Goal: Transaction & Acquisition: Register for event/course

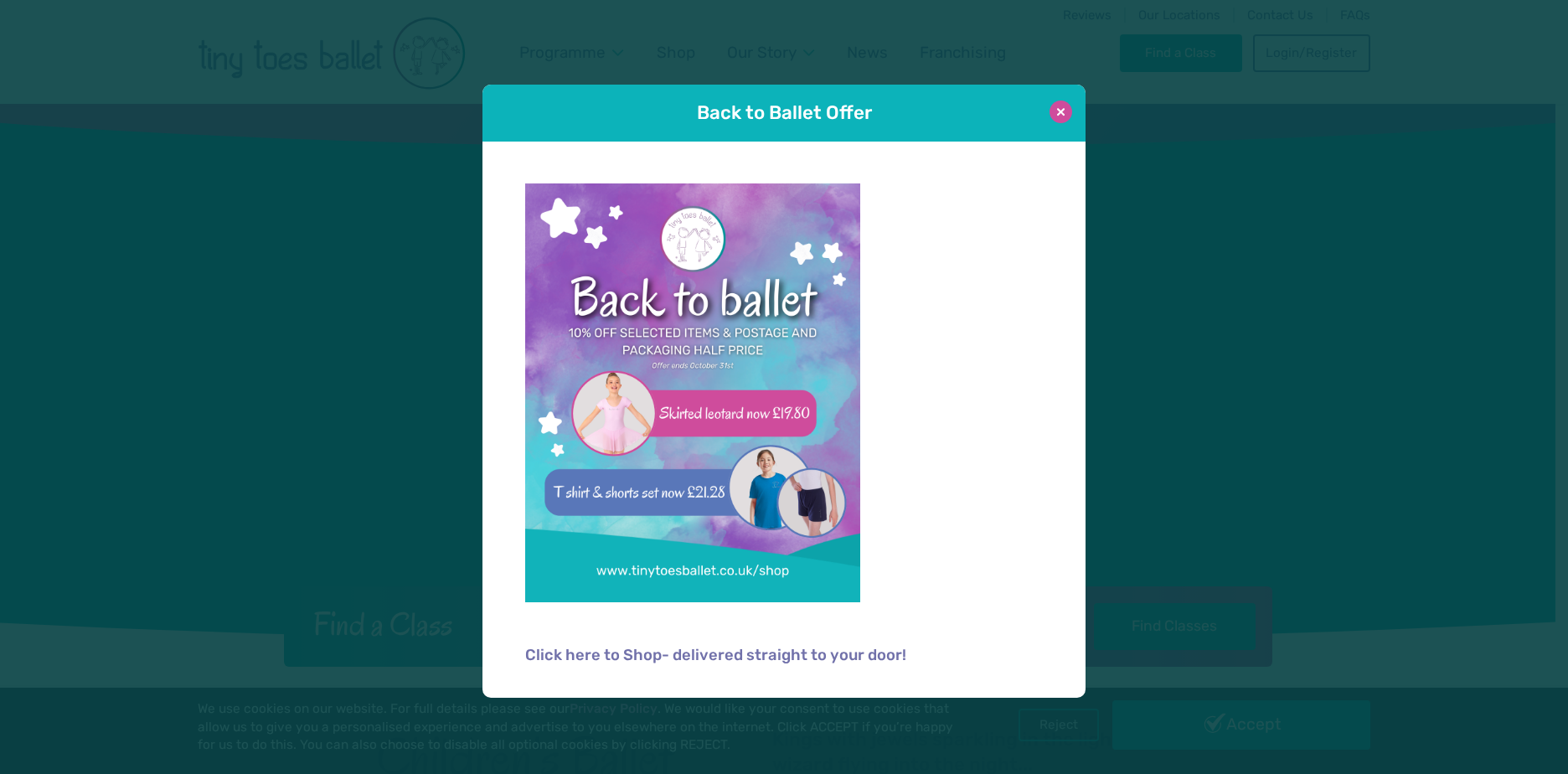
click at [1069, 107] on button at bounding box center [1060, 111] width 22 height 22
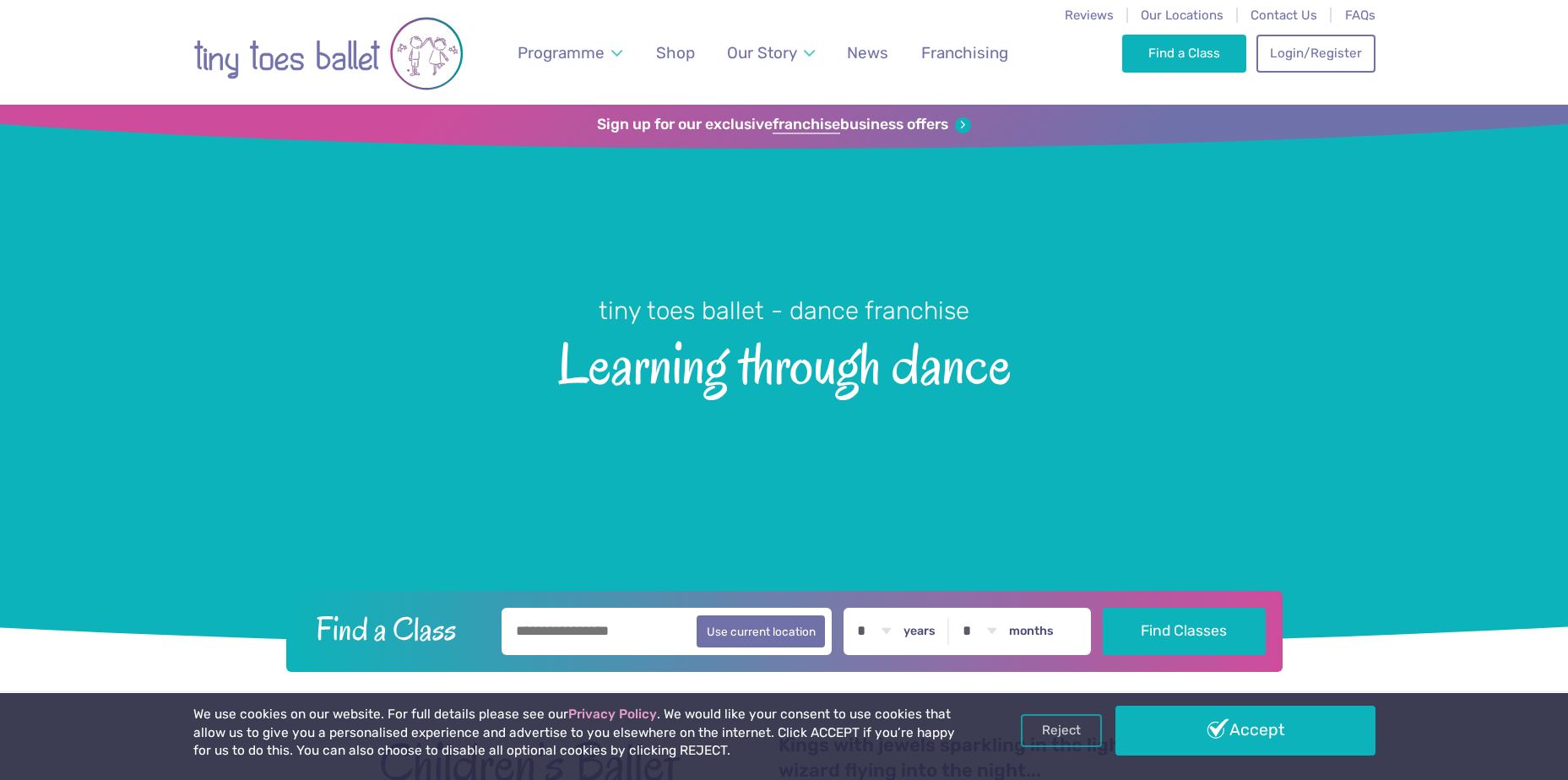
click at [621, 624] on input "text" at bounding box center [667, 631] width 331 height 47
type input "*********"
click at [1102, 608] on button "Find Classes" at bounding box center [1184, 631] width 163 height 47
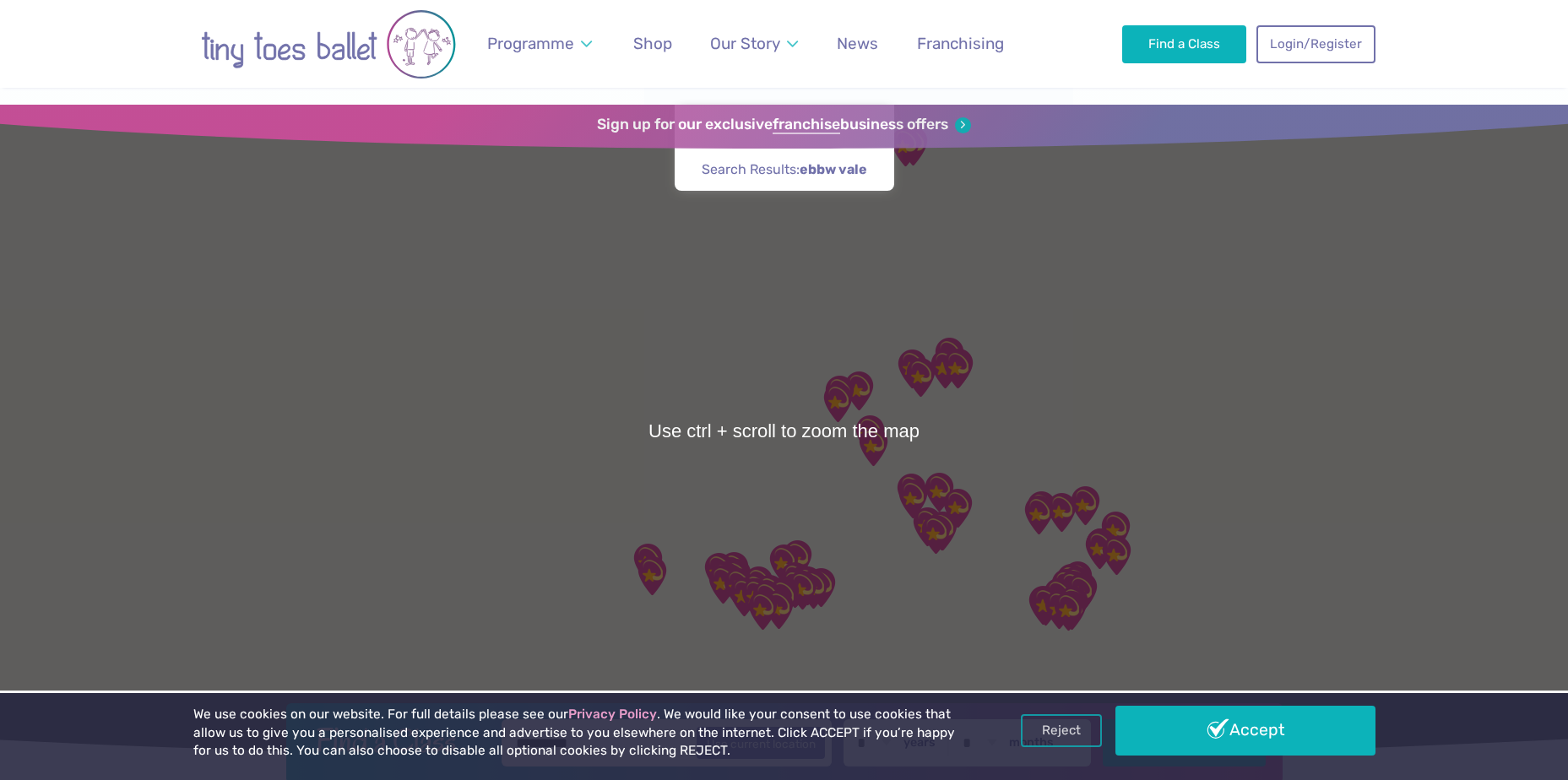
scroll to position [84, 0]
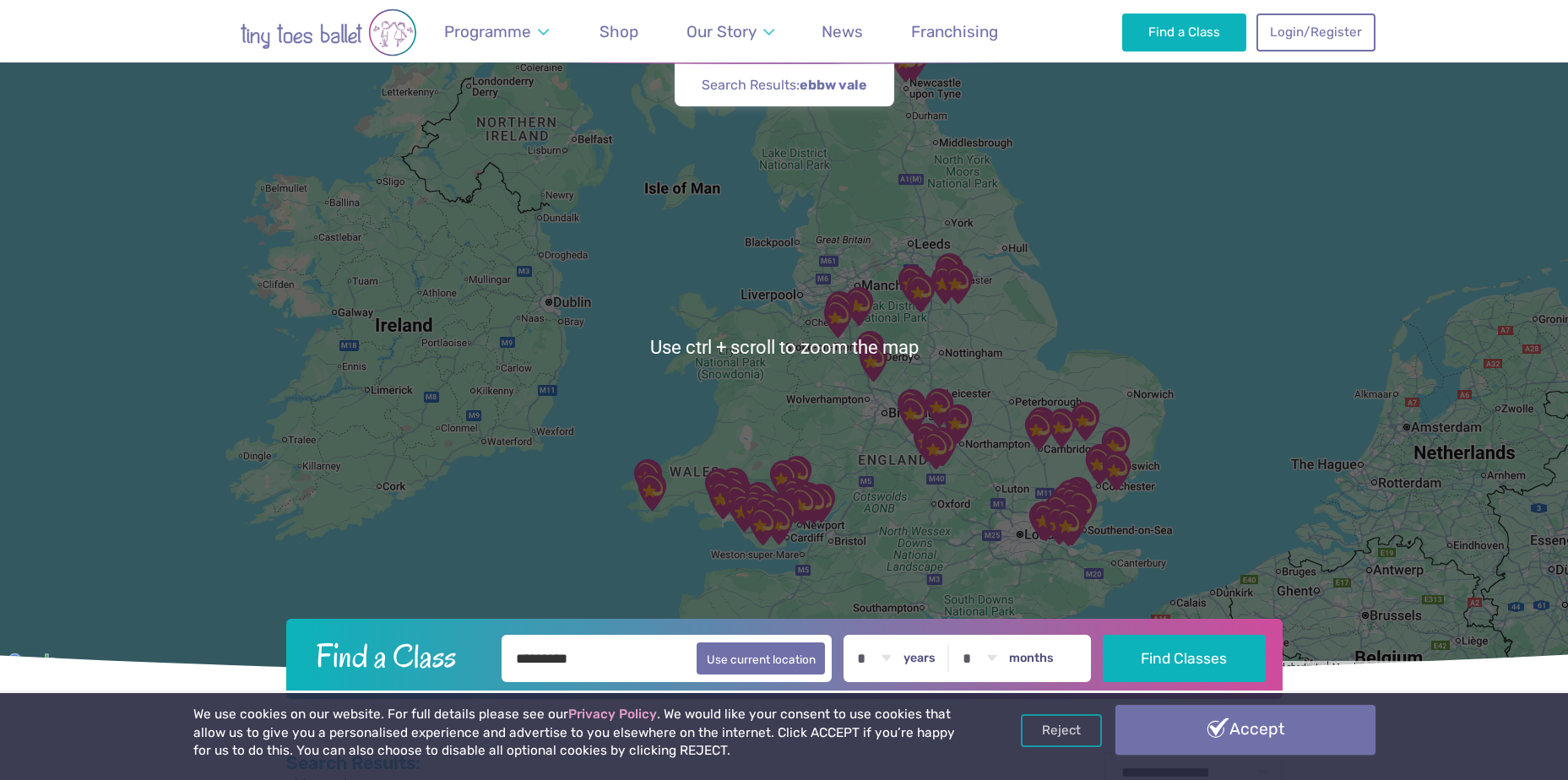
click at [1236, 718] on link "Accept" at bounding box center [1245, 729] width 260 height 49
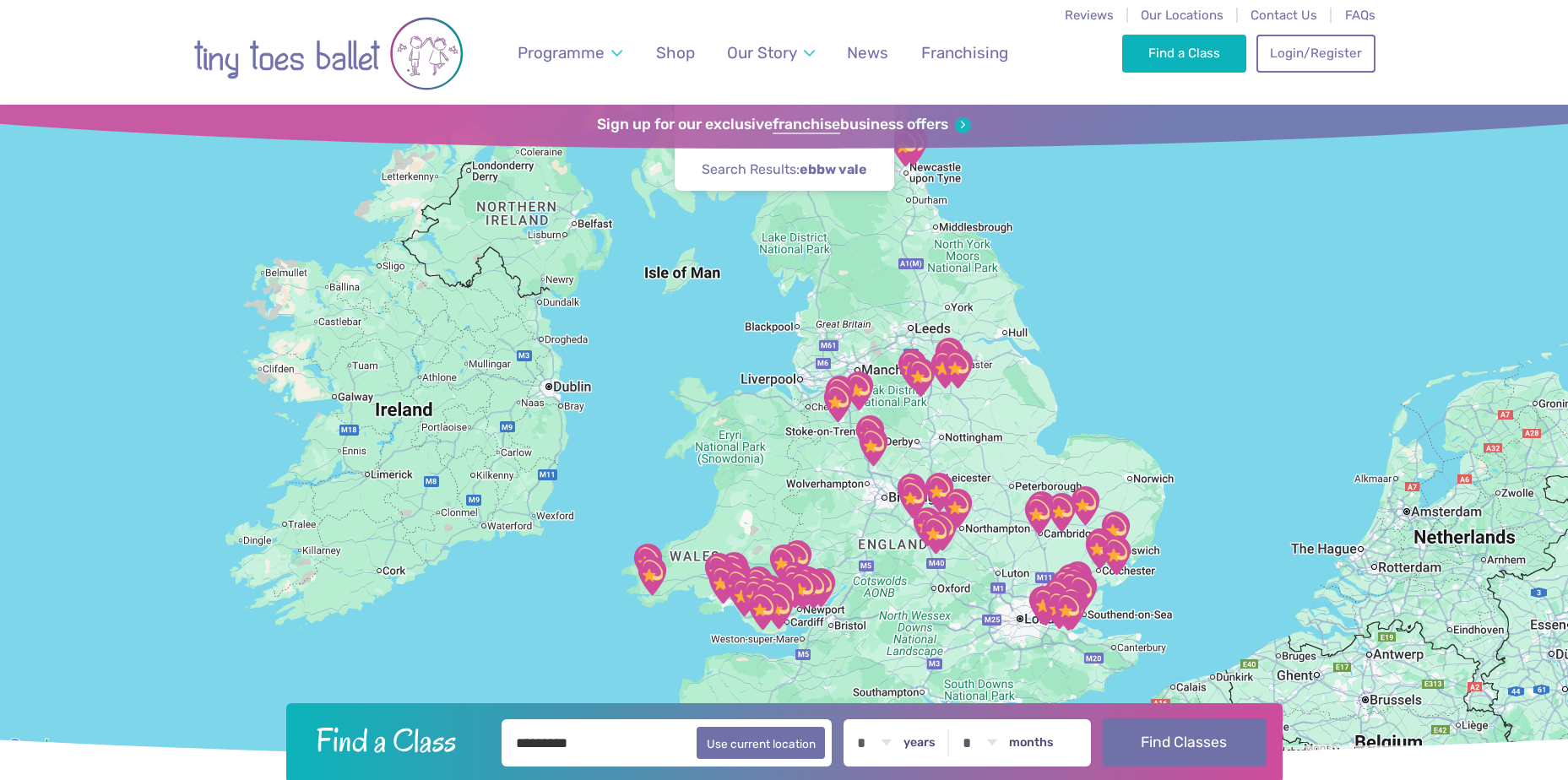
click at [1167, 740] on button "Find Classes" at bounding box center [1184, 742] width 163 height 47
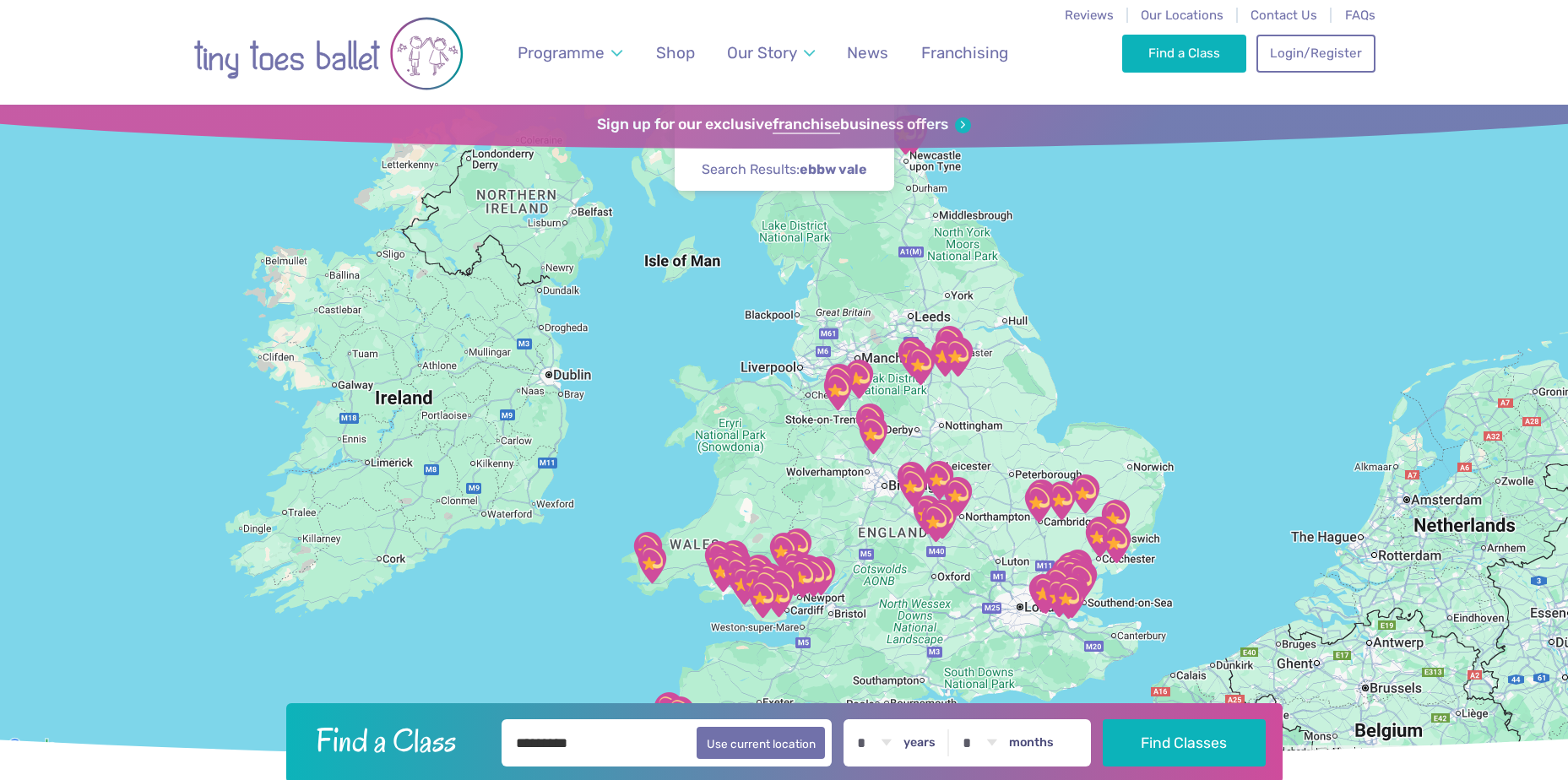
drag, startPoint x: 813, startPoint y: 600, endPoint x: 815, endPoint y: 479, distance: 121.0
click at [811, 558] on img "1Gym Newport" at bounding box center [802, 578] width 42 height 42
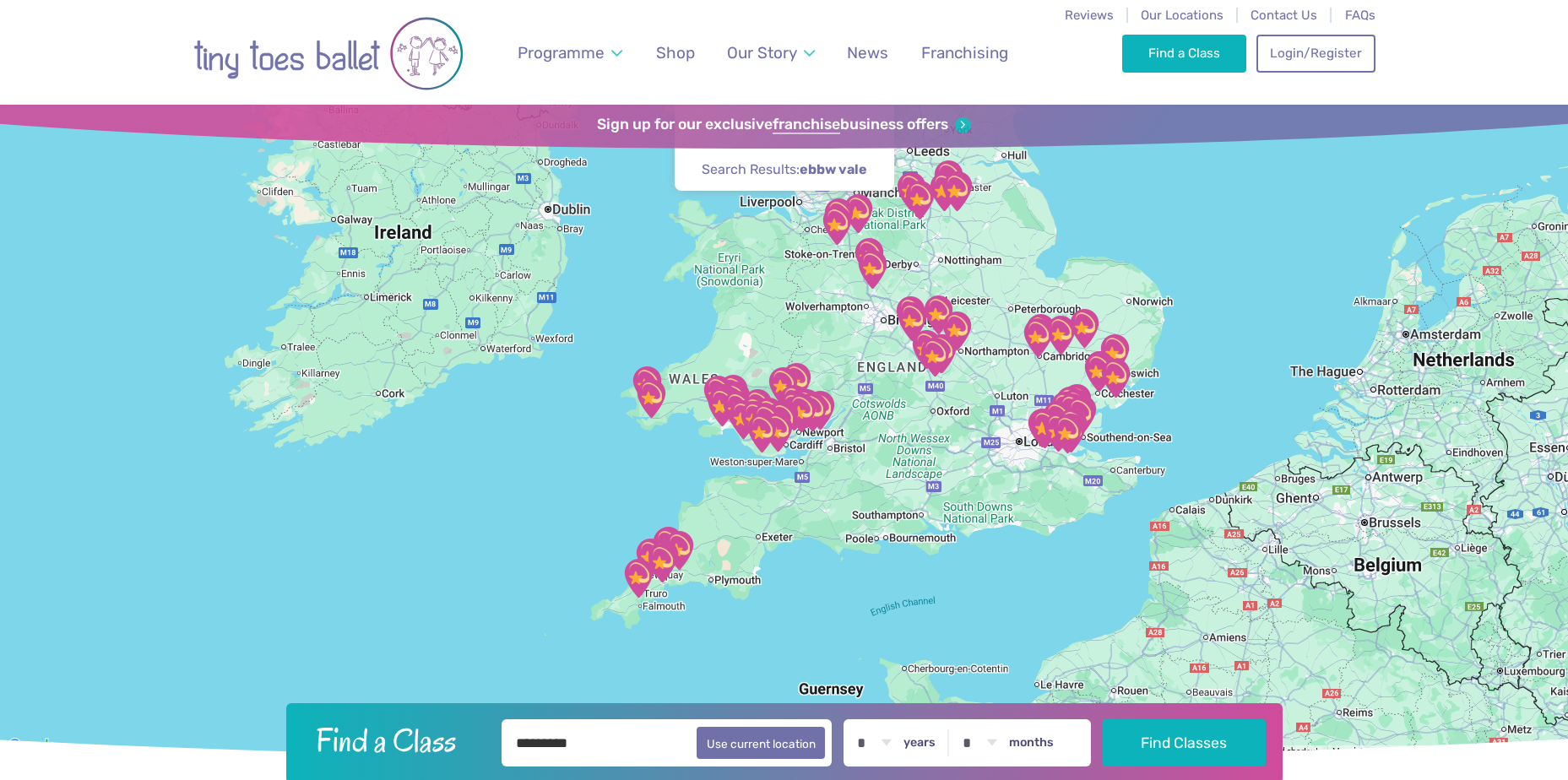
click at [1222, 769] on div "Find a Class ********* Use current location * * * * * * * * * * ** ** ** years …" at bounding box center [784, 744] width 996 height 80
click at [779, 749] on button "Use current location" at bounding box center [761, 742] width 129 height 32
click at [599, 750] on input "**********" at bounding box center [667, 743] width 331 height 47
drag, startPoint x: 626, startPoint y: 740, endPoint x: 464, endPoint y: 747, distance: 162.2
click at [464, 747] on form "**********" at bounding box center [783, 743] width 974 height 47
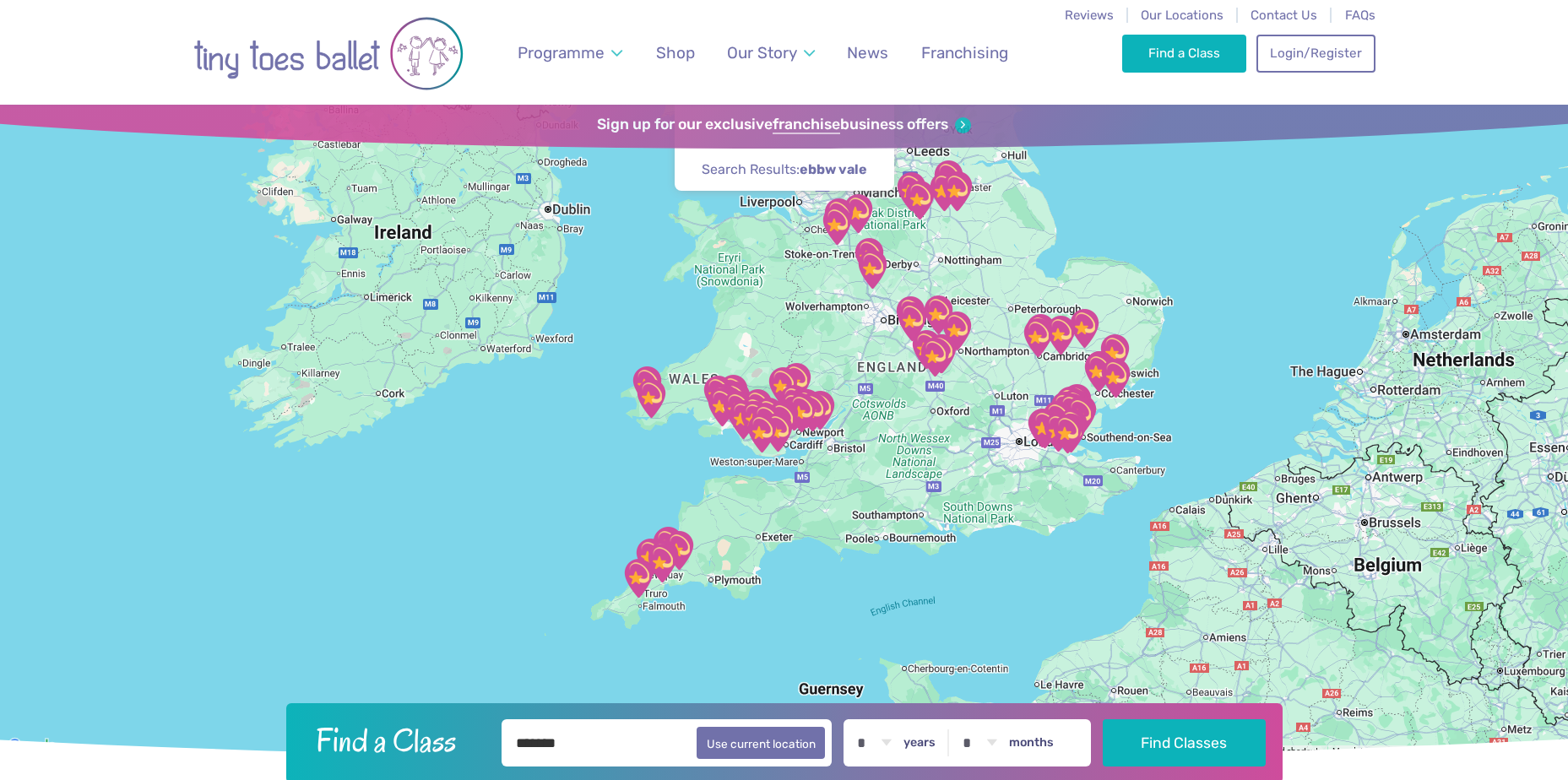
type input "*******"
click at [1102, 719] on button "Find Classes" at bounding box center [1184, 743] width 163 height 47
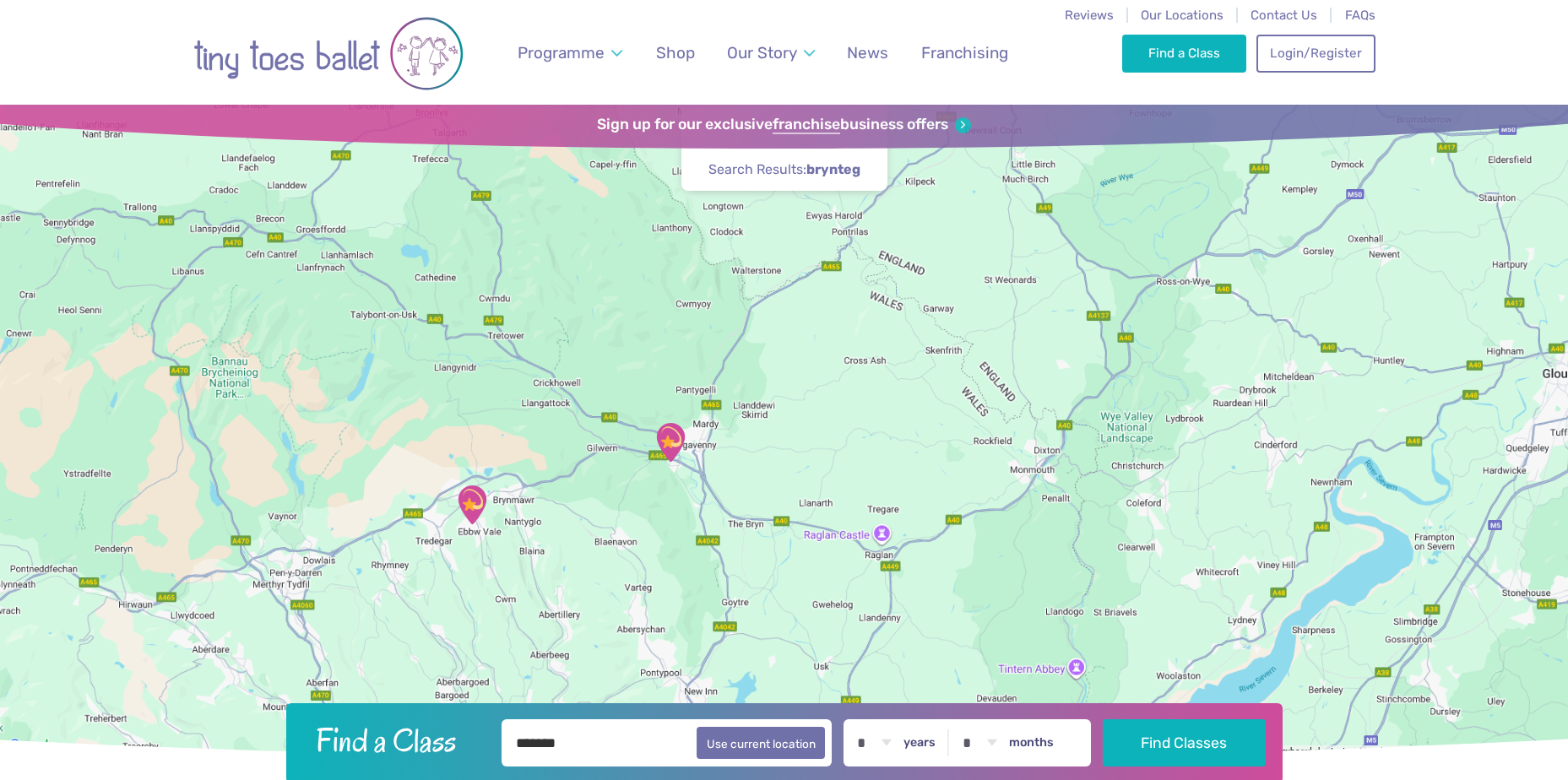
drag, startPoint x: 578, startPoint y: 579, endPoint x: 809, endPoint y: 353, distance: 323.2
click at [809, 353] on div at bounding box center [784, 431] width 1568 height 653
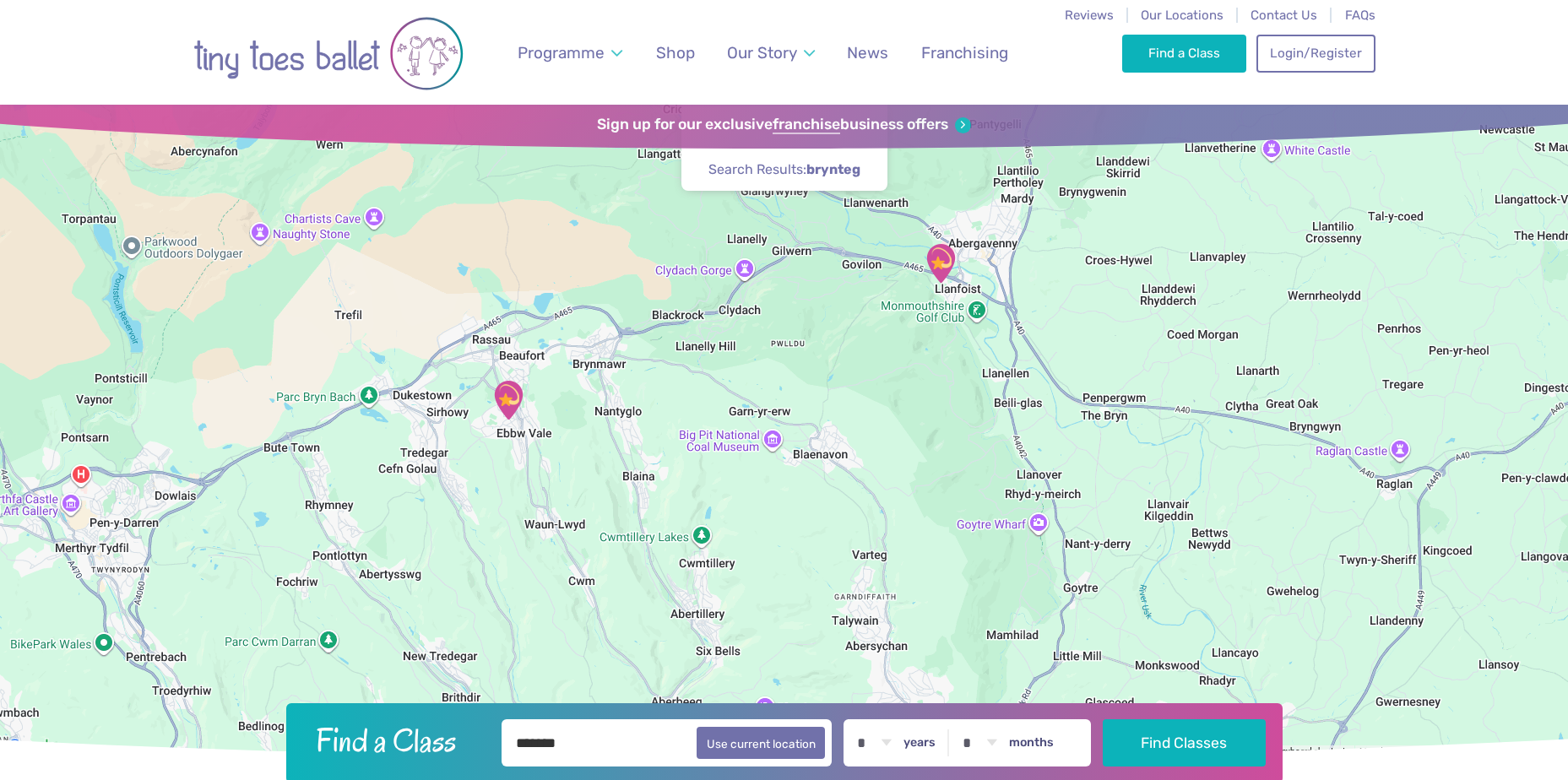
click at [513, 396] on img "Brynteg Youth Centre" at bounding box center [508, 400] width 42 height 42
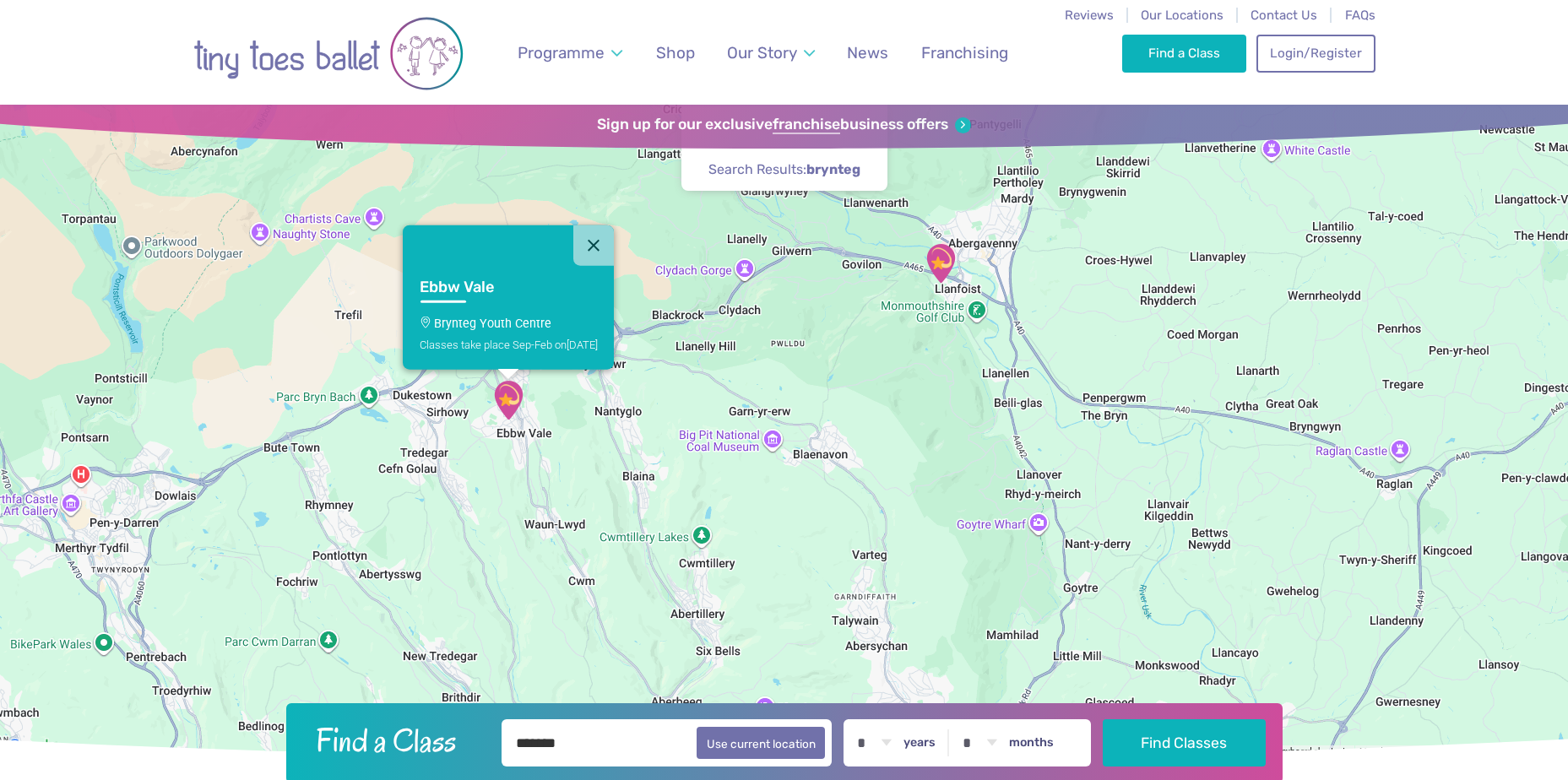
click at [468, 298] on link "Ebbw Vale Brynteg Youth Centre Classes take place Sep-Feb on Sunday" at bounding box center [508, 317] width 211 height 104
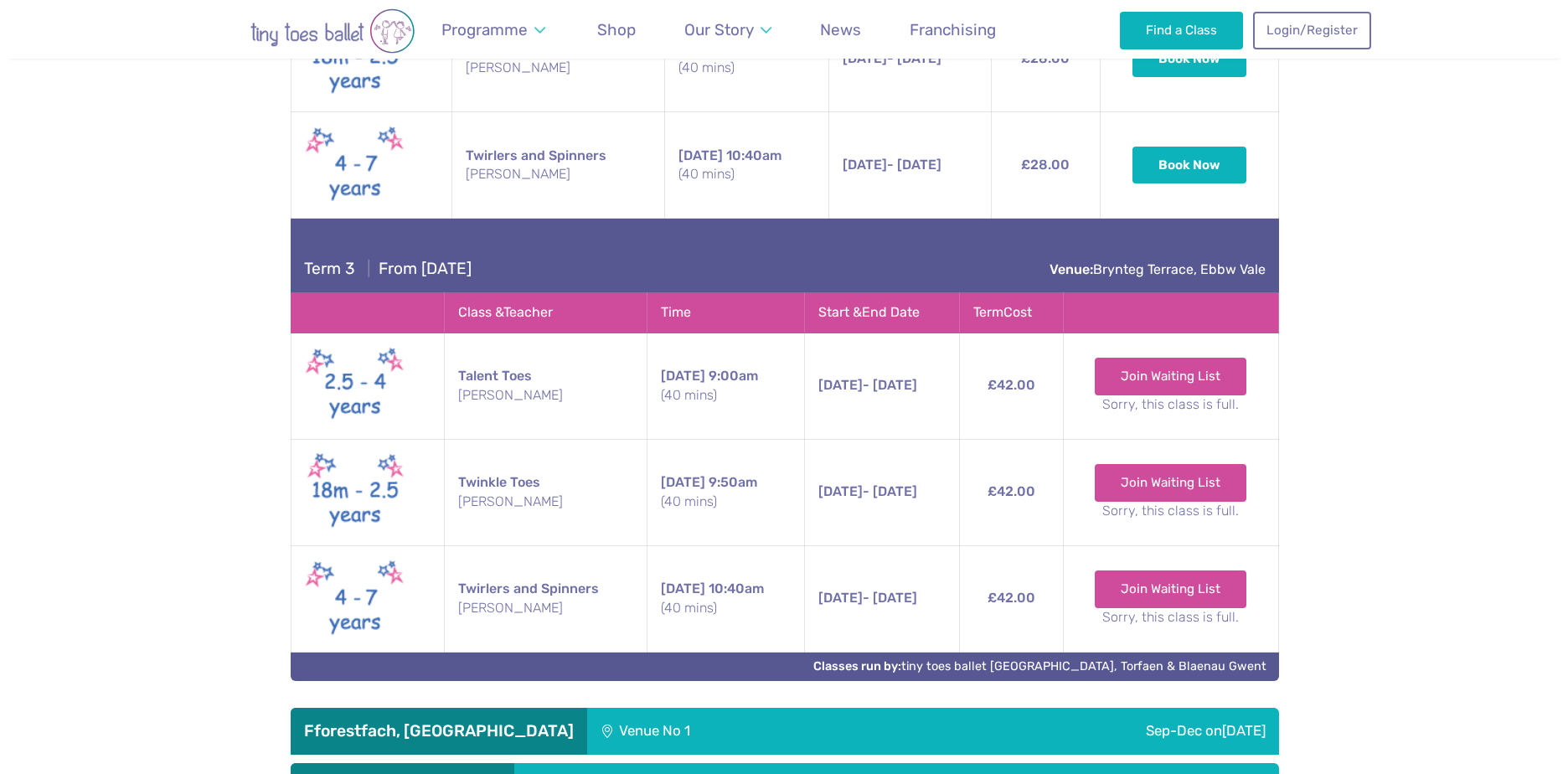
scroll to position [2688, 0]
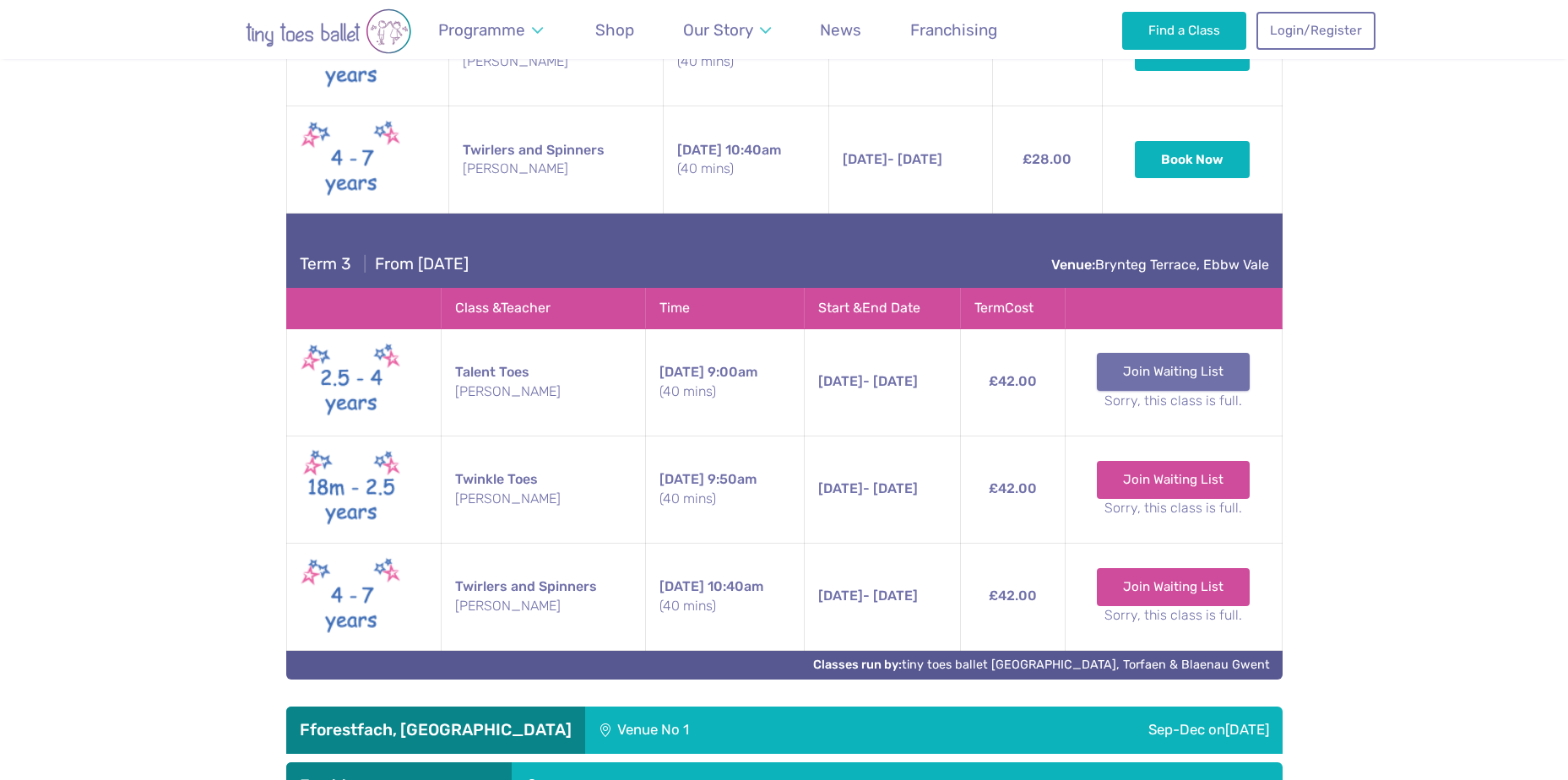
click at [1207, 368] on link "Join Waiting List" at bounding box center [1173, 371] width 153 height 37
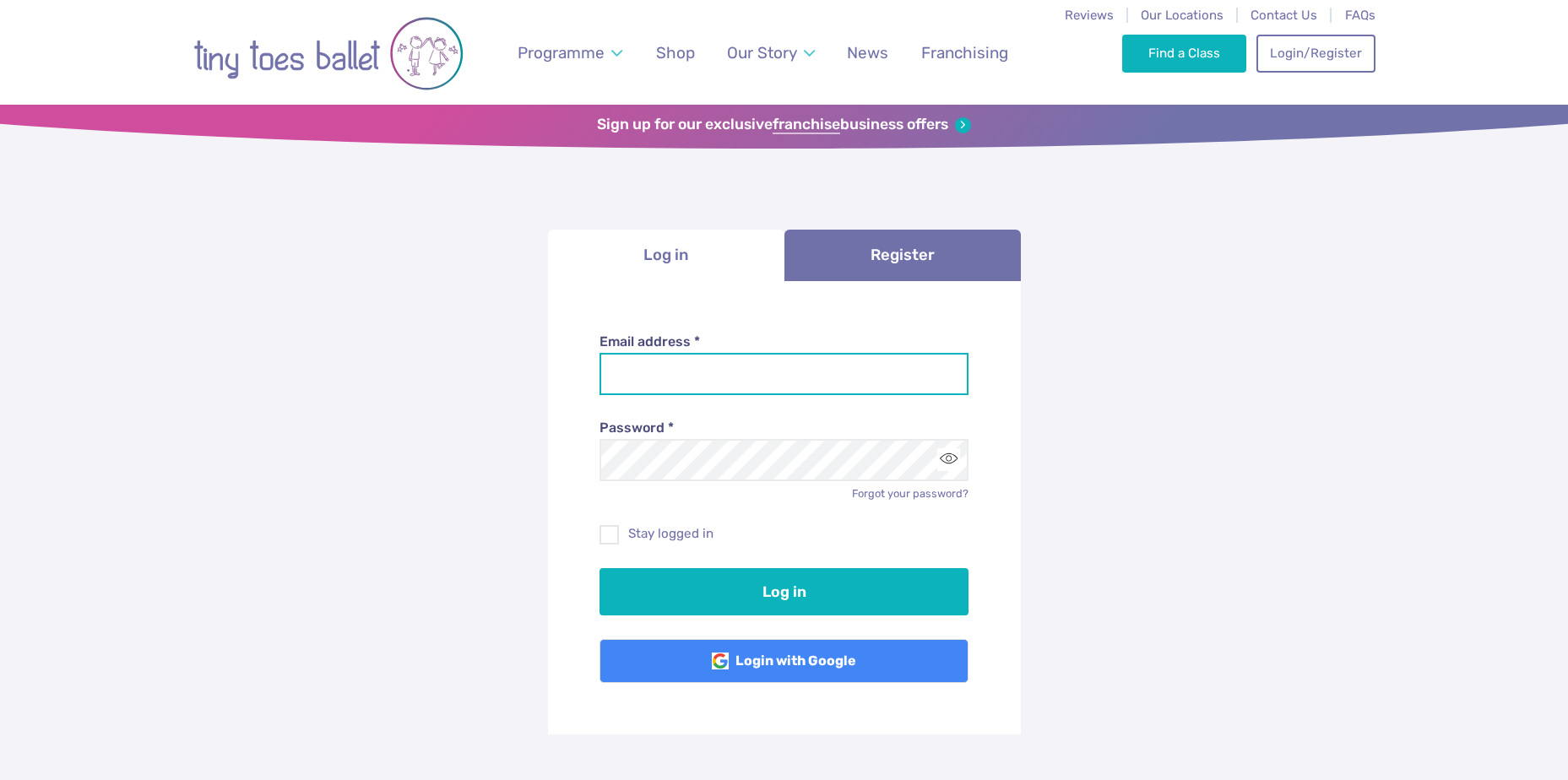
click at [723, 386] on input "Email address *" at bounding box center [784, 373] width 368 height 42
type input "**********"
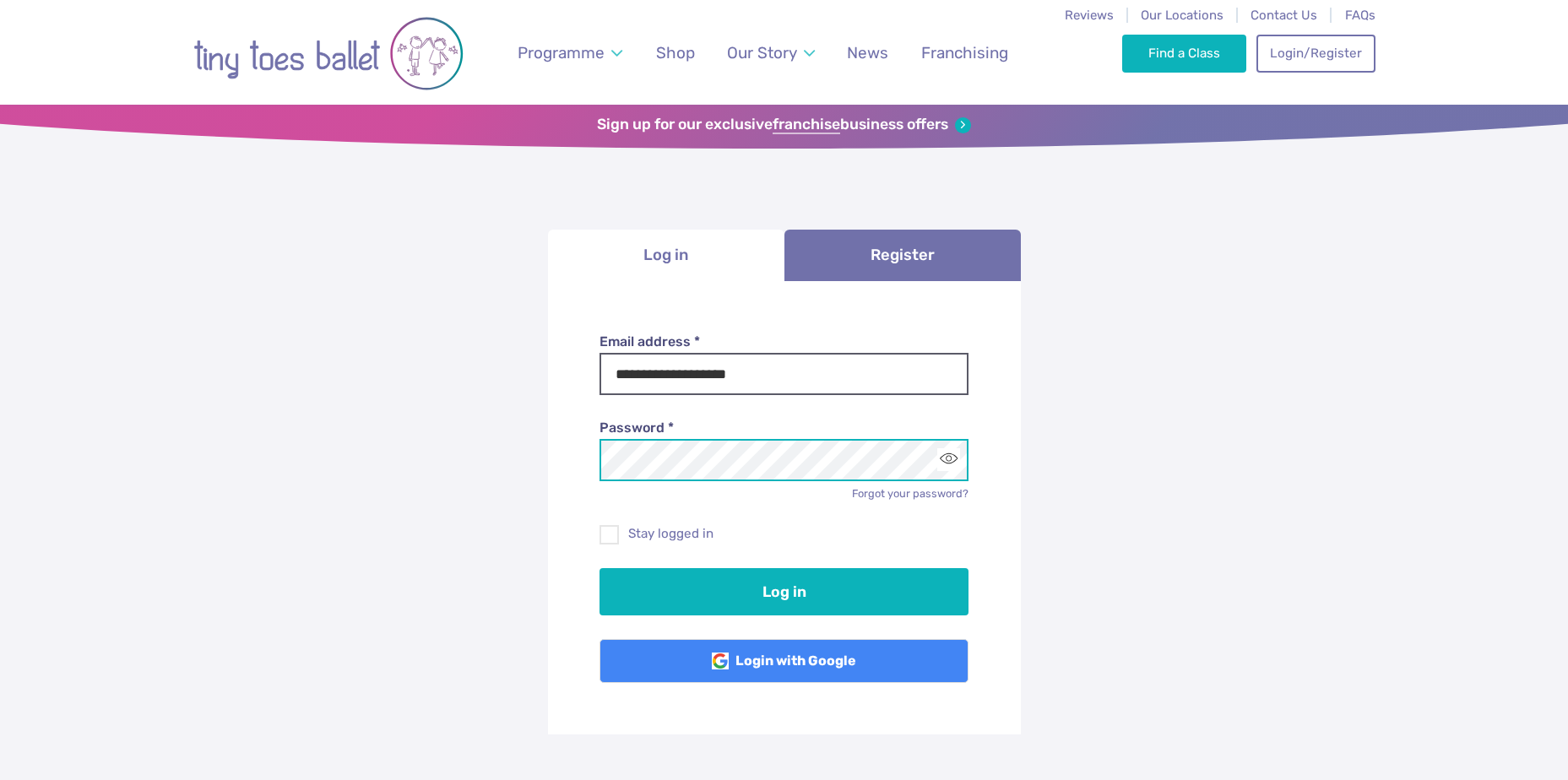
click at [600, 568] on button "Log in" at bounding box center [784, 592] width 368 height 47
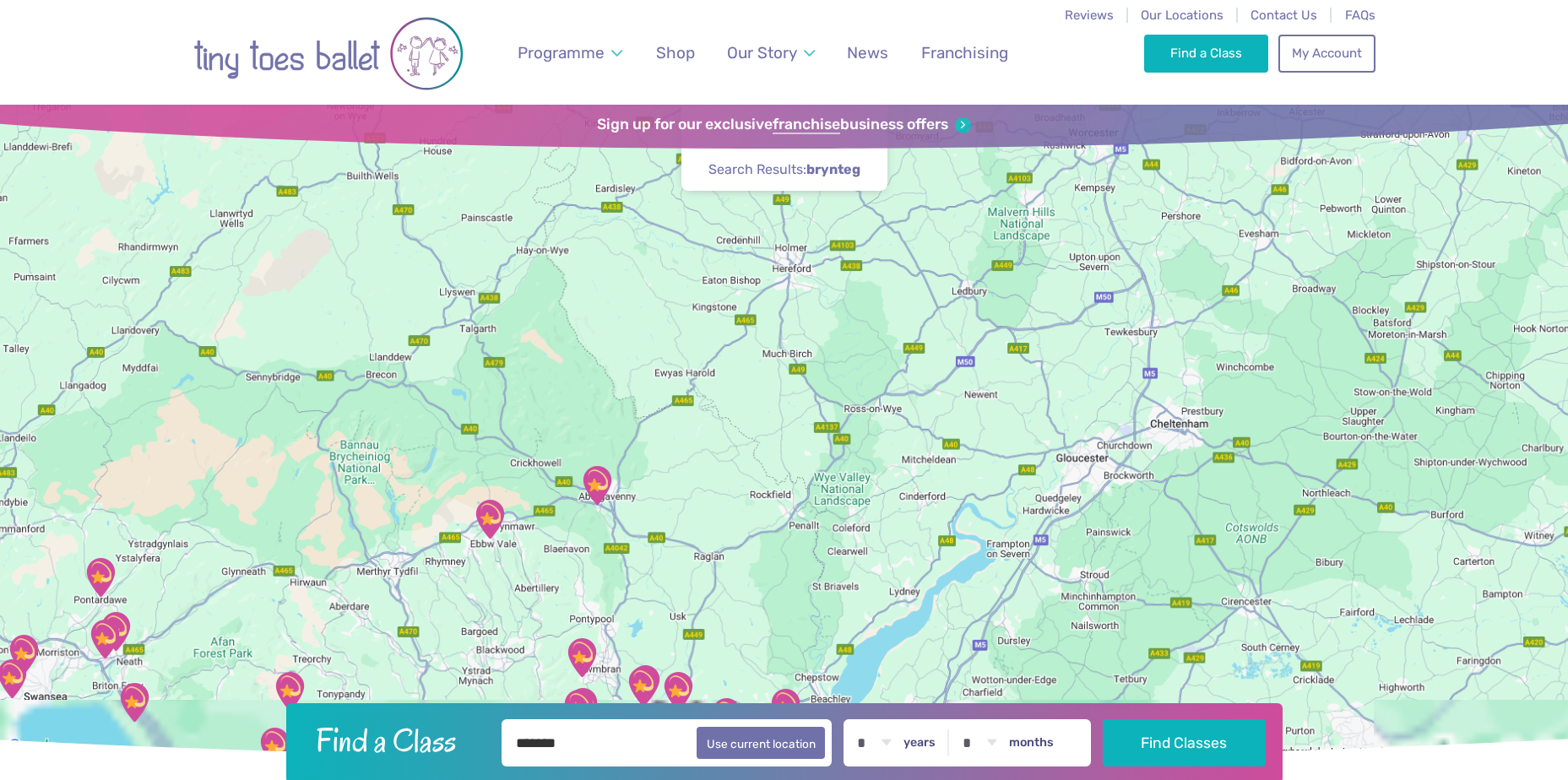
drag, startPoint x: 737, startPoint y: 582, endPoint x: 839, endPoint y: 308, distance: 292.4
click at [838, 308] on div at bounding box center [784, 431] width 1568 height 653
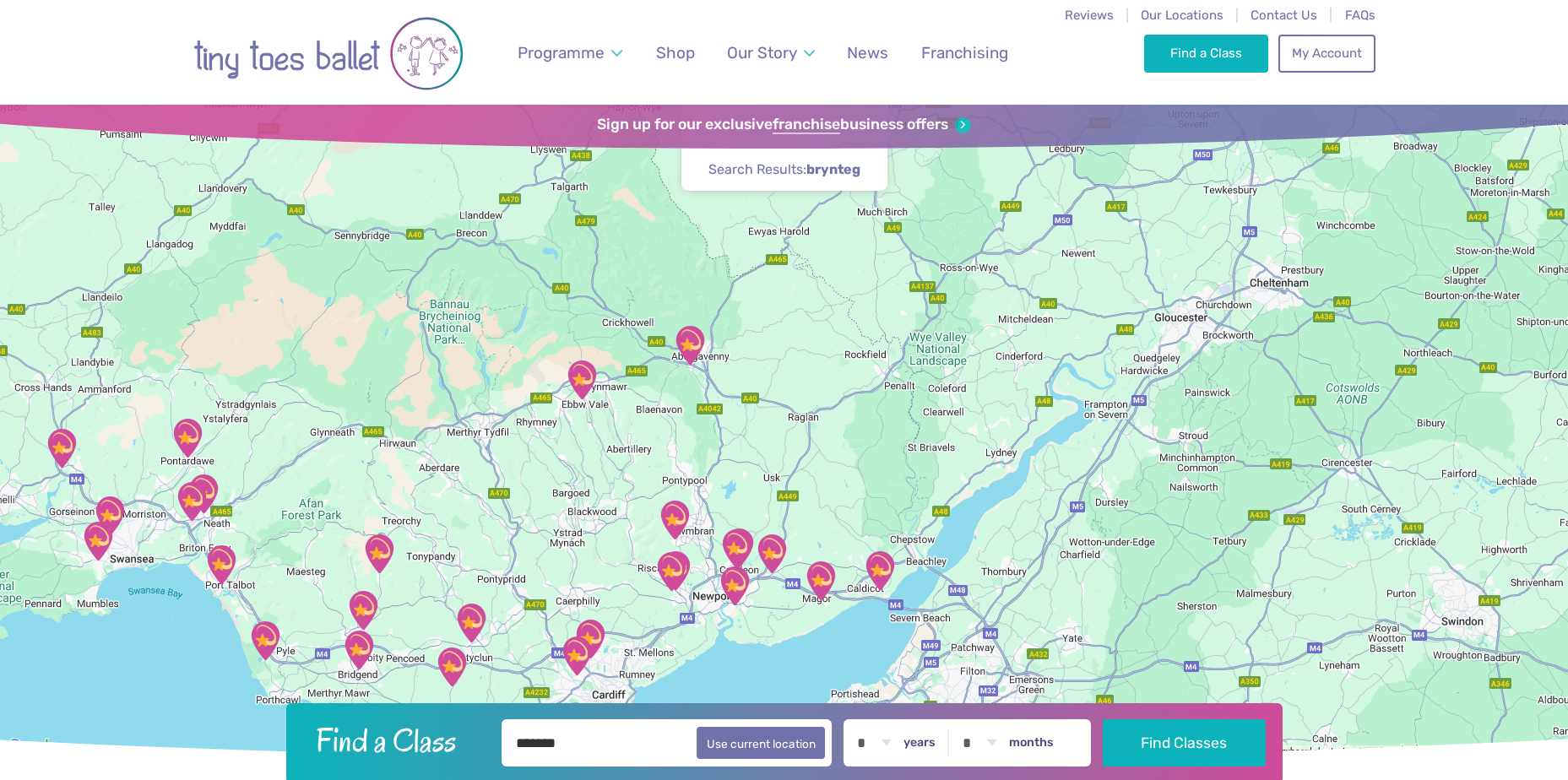
drag, startPoint x: 757, startPoint y: 397, endPoint x: 796, endPoint y: 364, distance: 51.1
click at [796, 364] on div at bounding box center [784, 431] width 1568 height 653
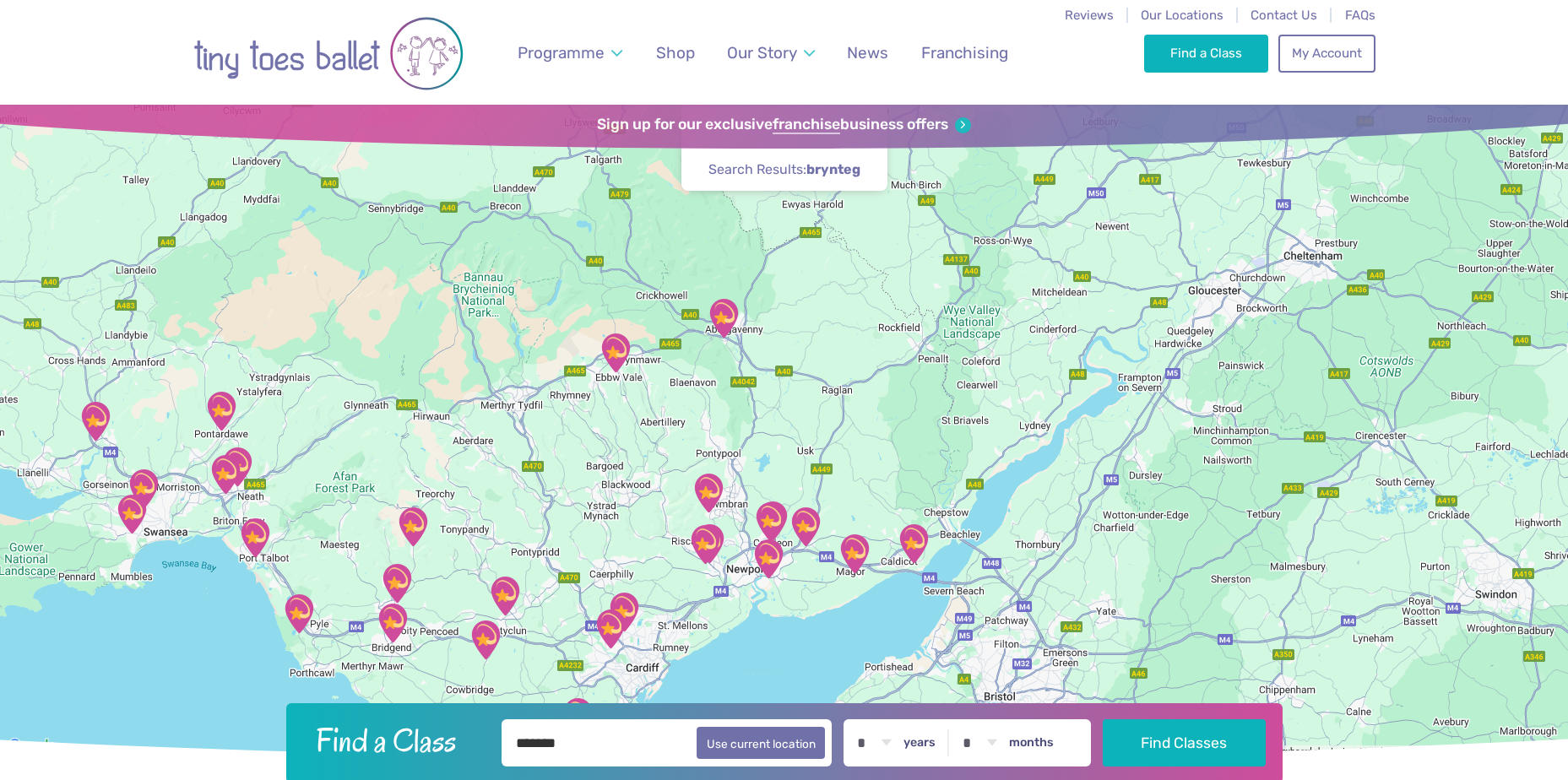
click at [618, 356] on img "Brynteg Youth Centre" at bounding box center [614, 353] width 42 height 42
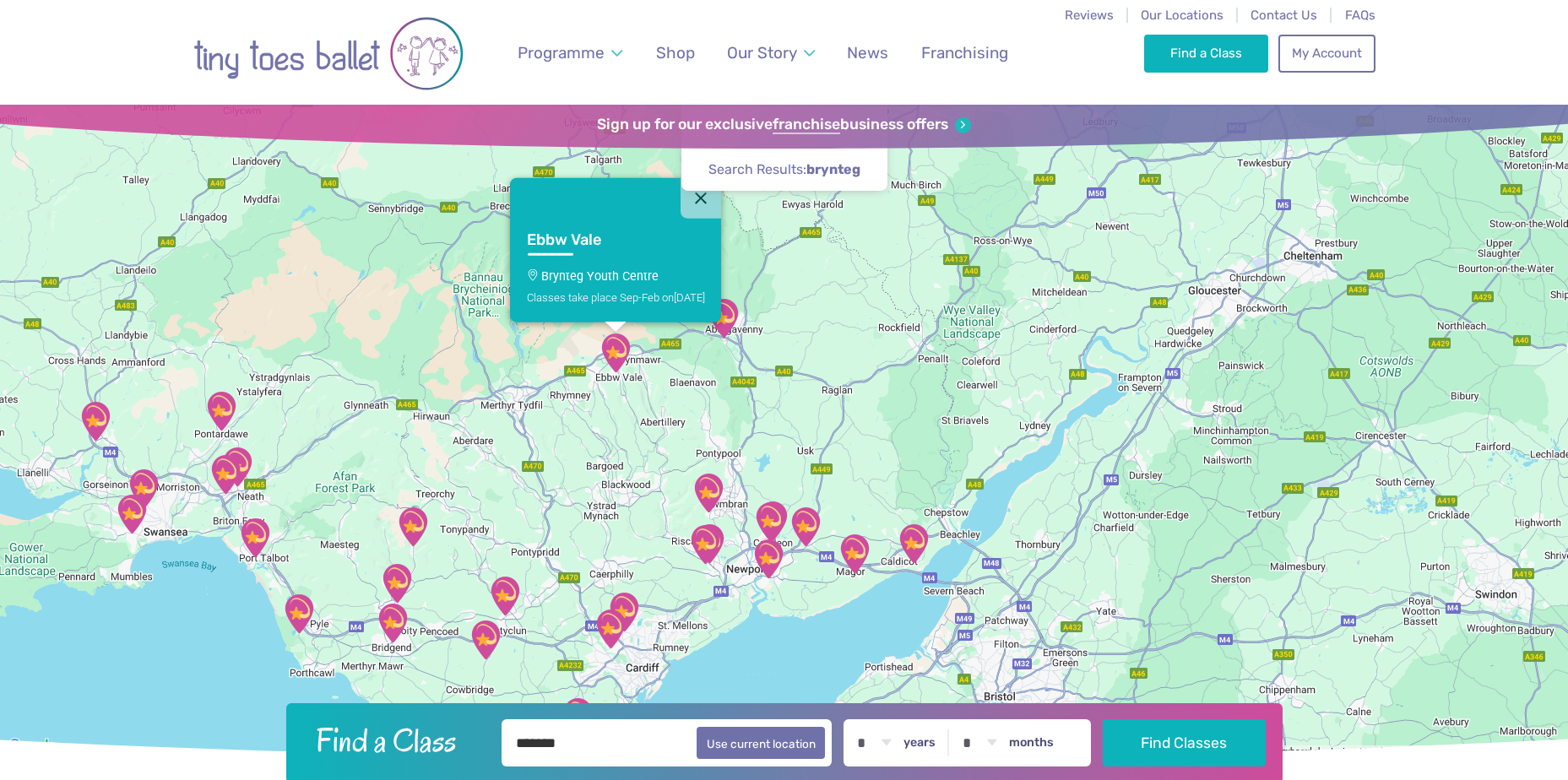
click at [601, 282] on p "Brynteg Youth Centre" at bounding box center [615, 275] width 178 height 14
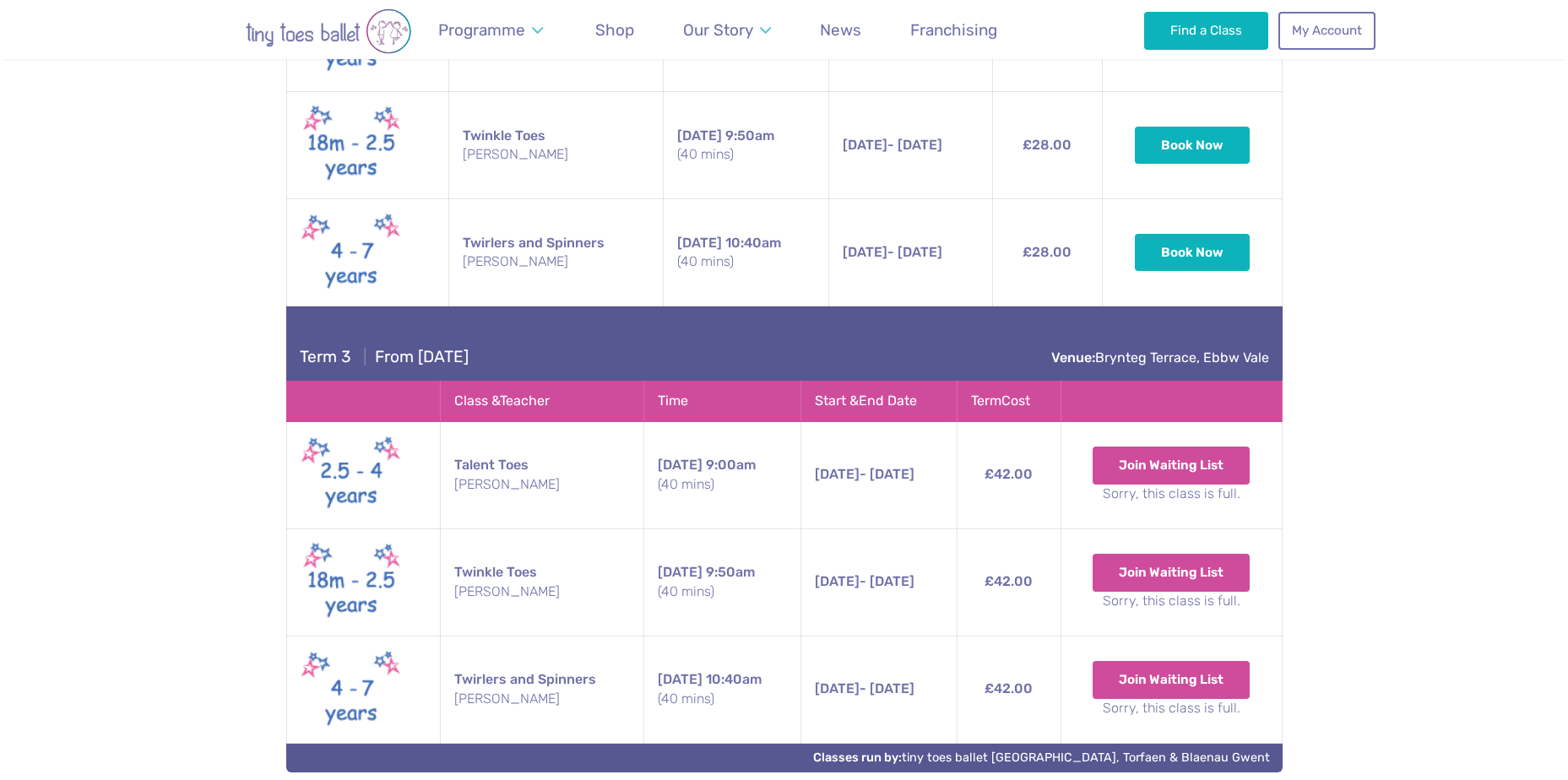
scroll to position [3096, 0]
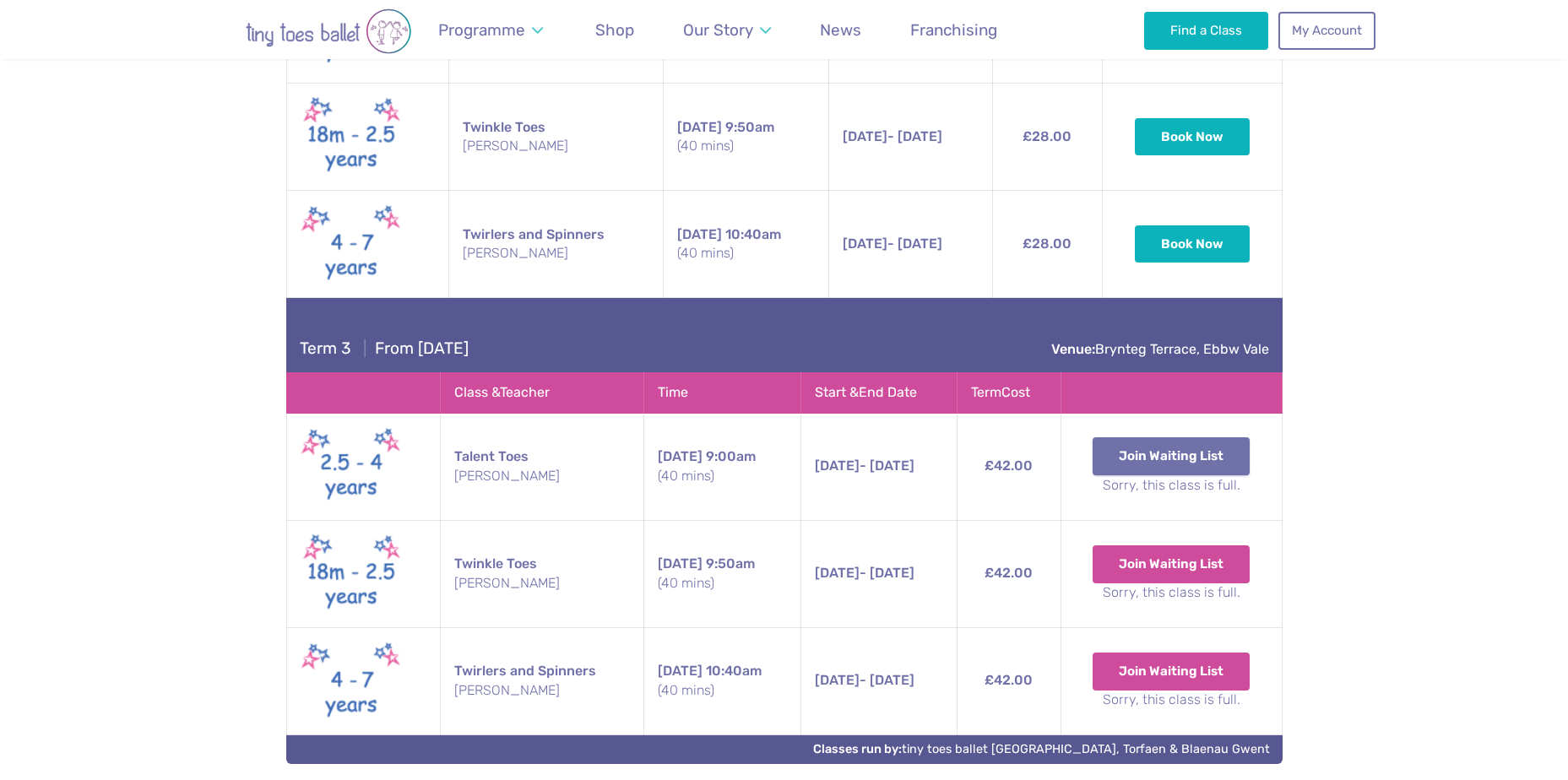
click at [1191, 446] on button "Join Waiting List" at bounding box center [1171, 456] width 157 height 37
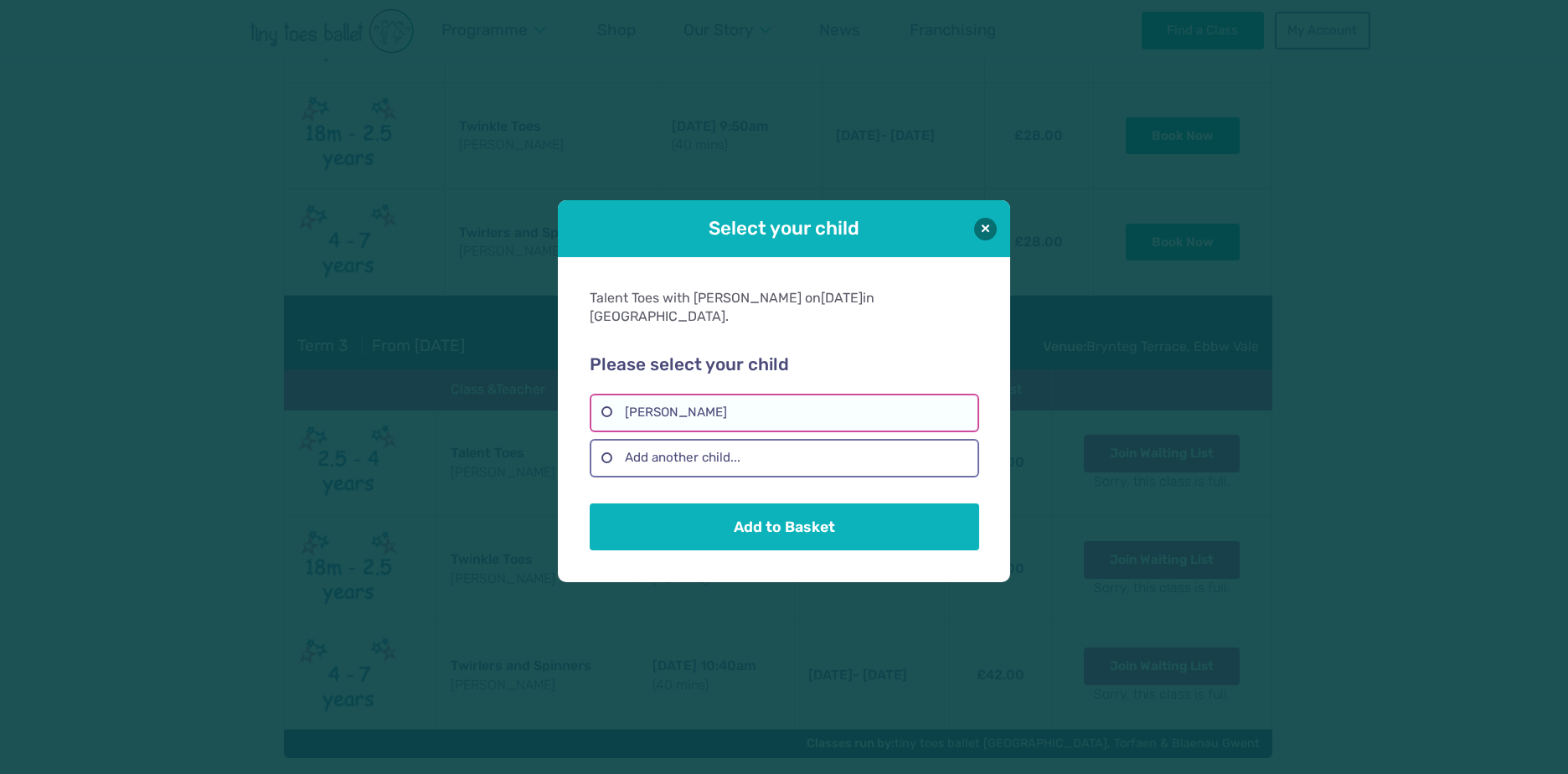
click at [652, 404] on label "[PERSON_NAME]" at bounding box center [784, 413] width 389 height 39
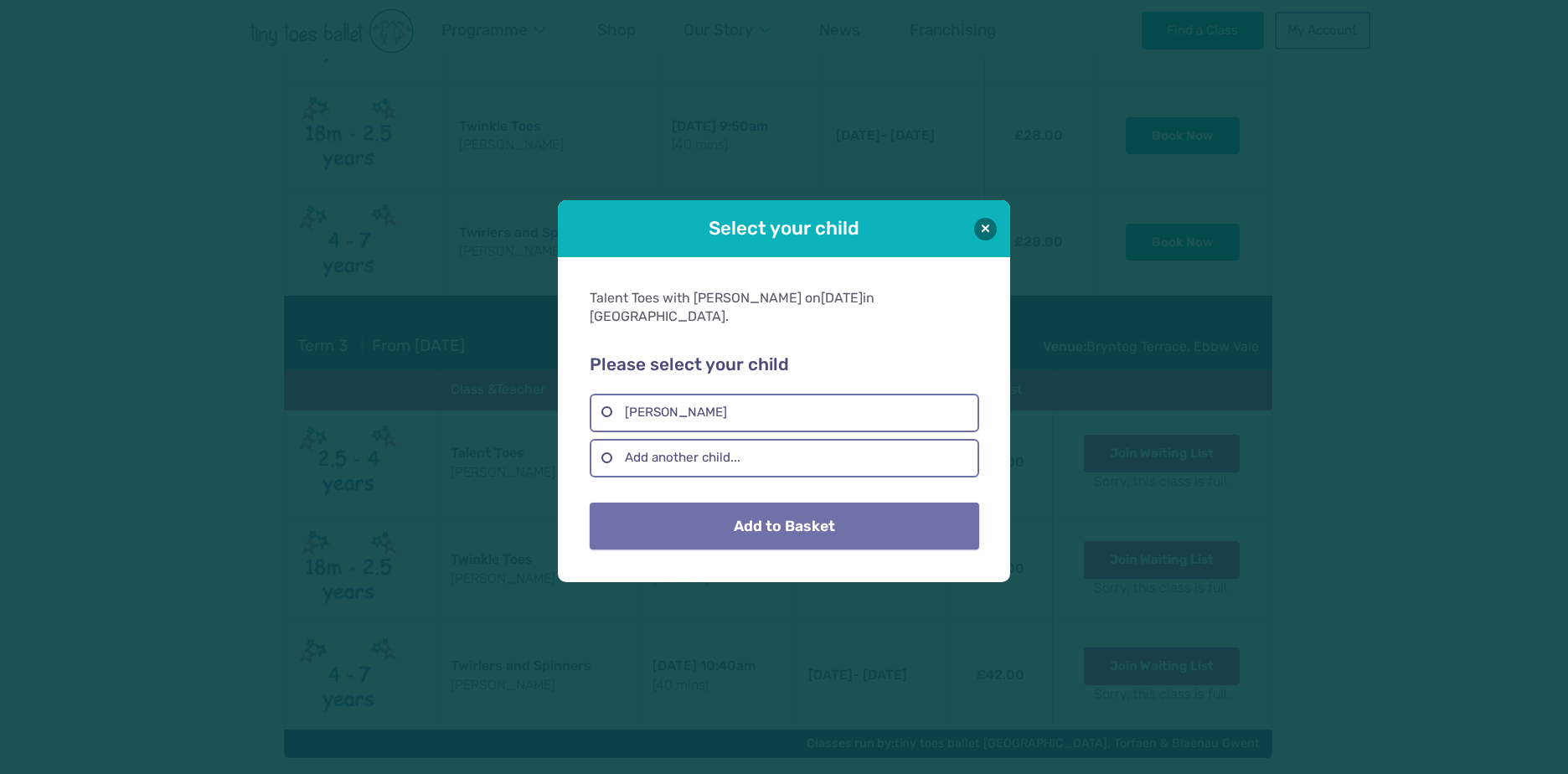
click at [695, 518] on button "Add to Basket" at bounding box center [784, 526] width 389 height 47
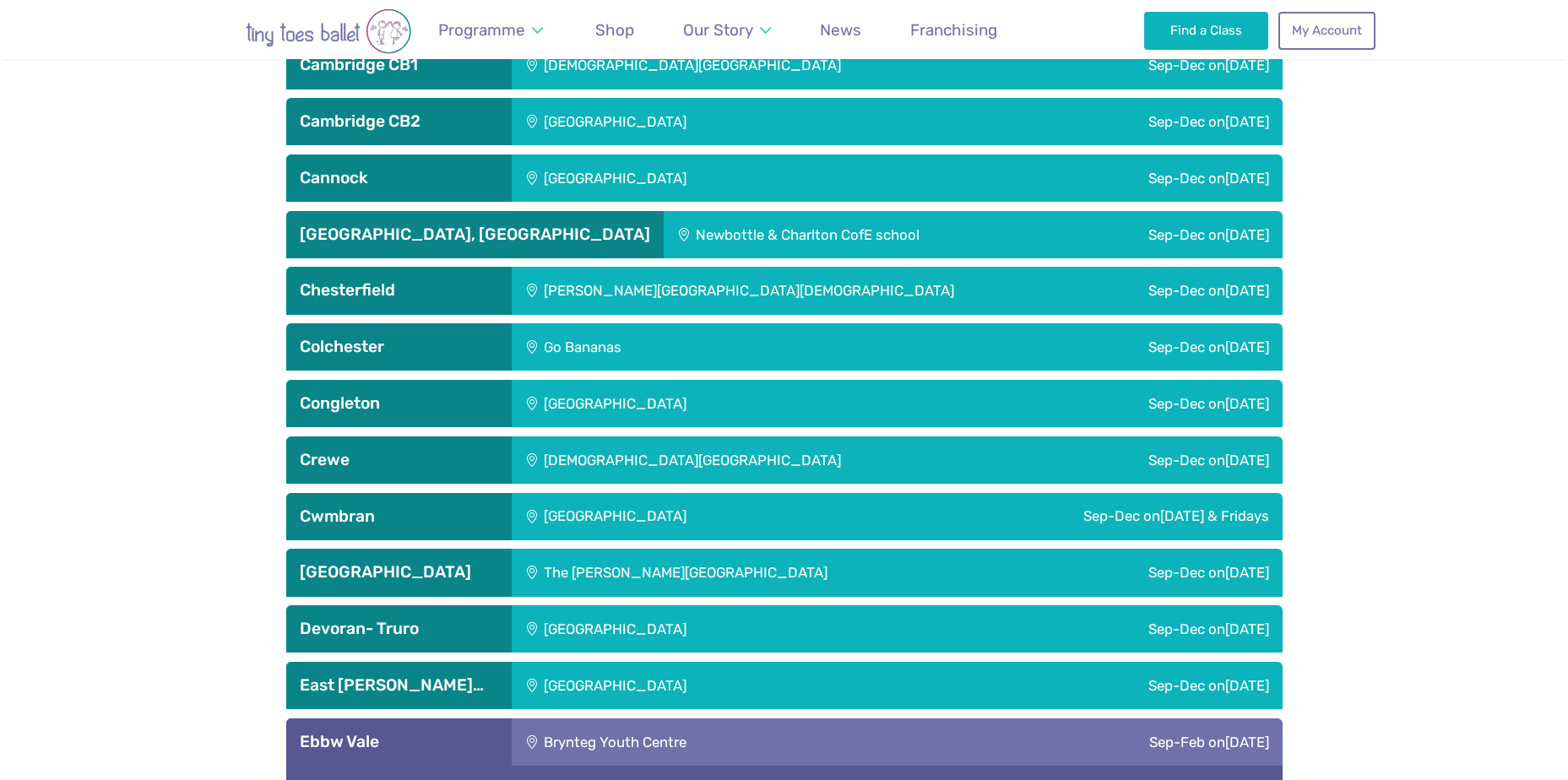
scroll to position [2167, 0]
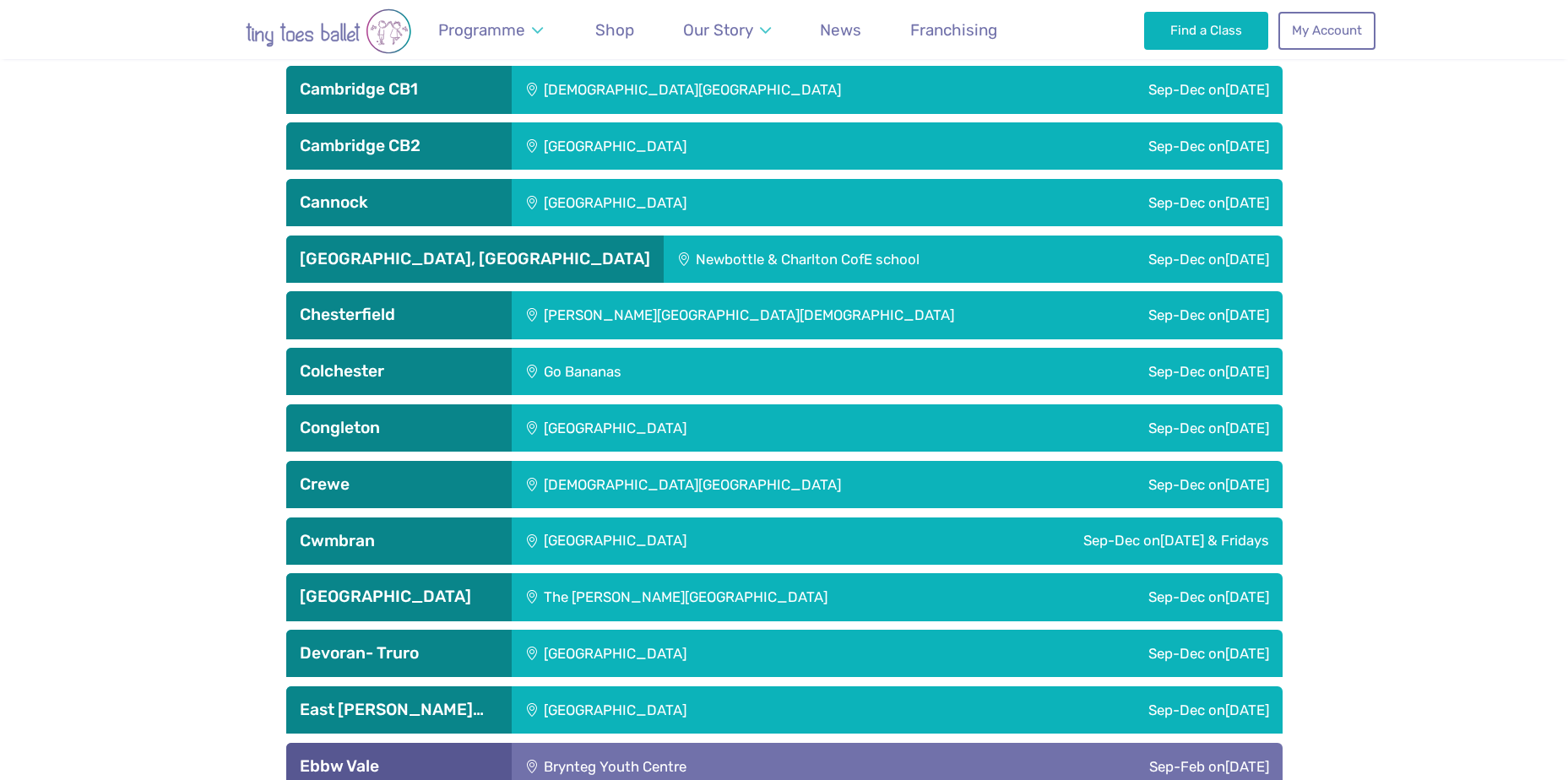
click at [462, 375] on h3 "Colchester" at bounding box center [399, 371] width 198 height 21
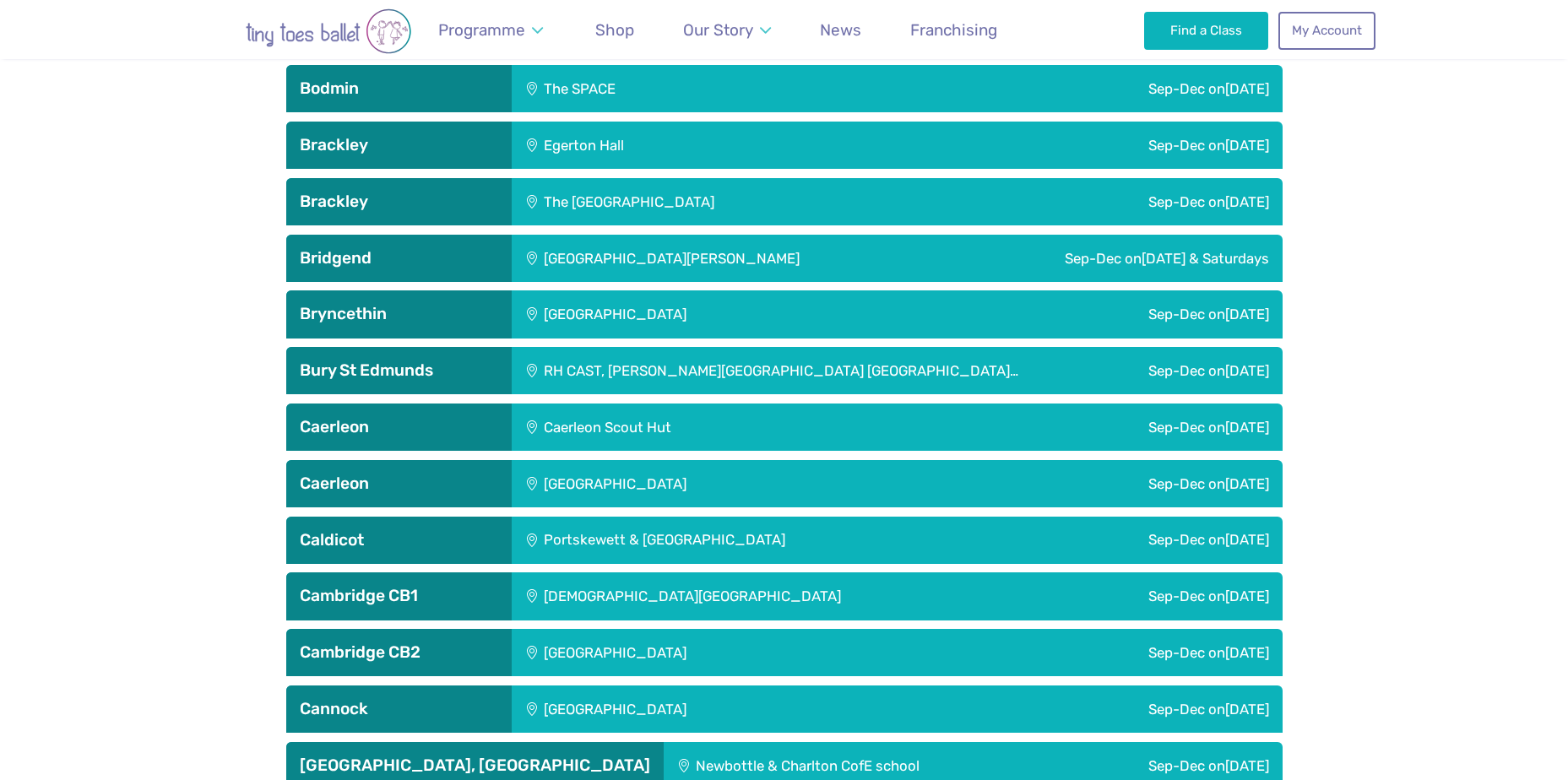
scroll to position [1154, 0]
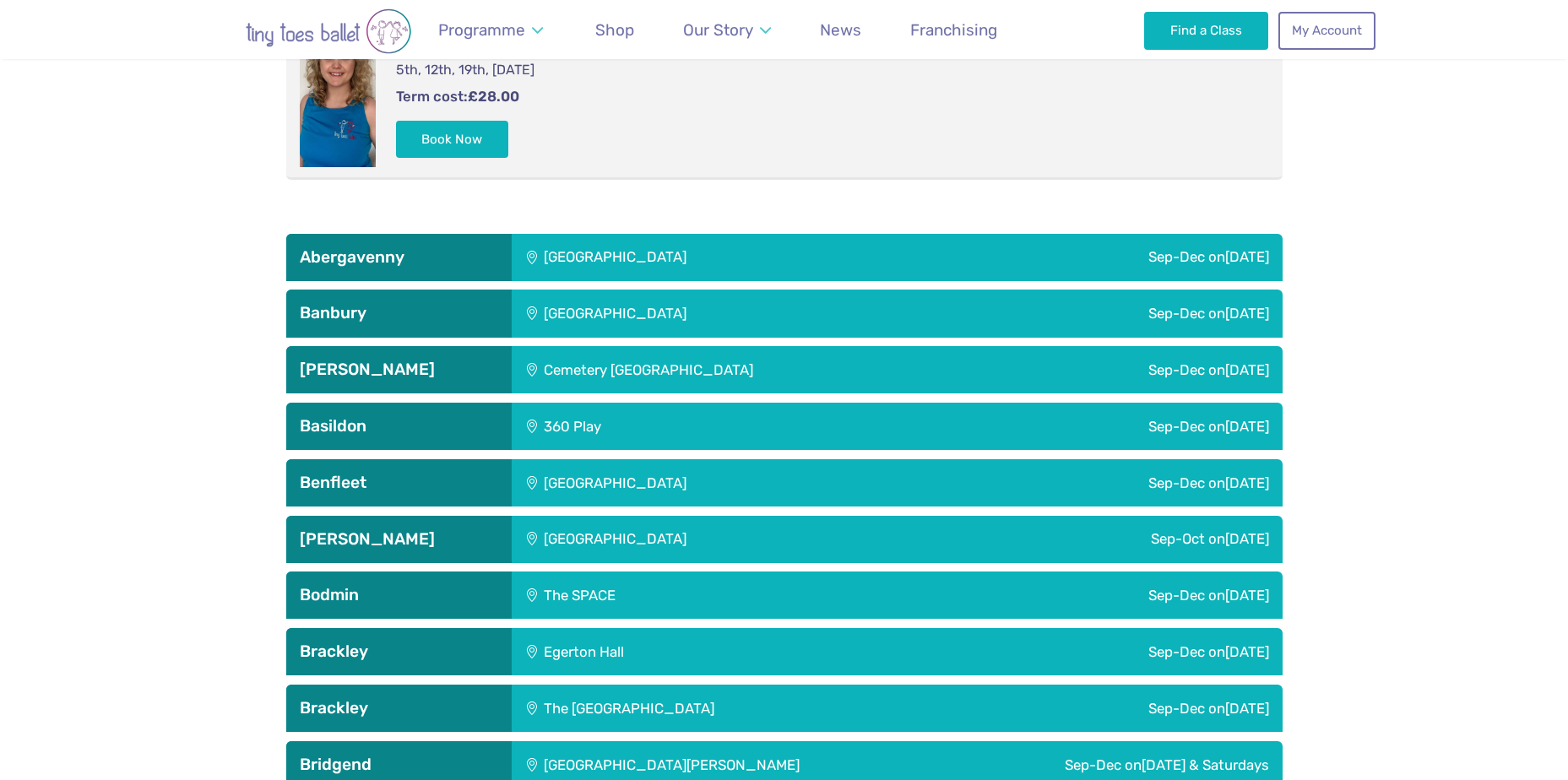
click at [418, 255] on h3 "Abergavenny" at bounding box center [399, 257] width 198 height 21
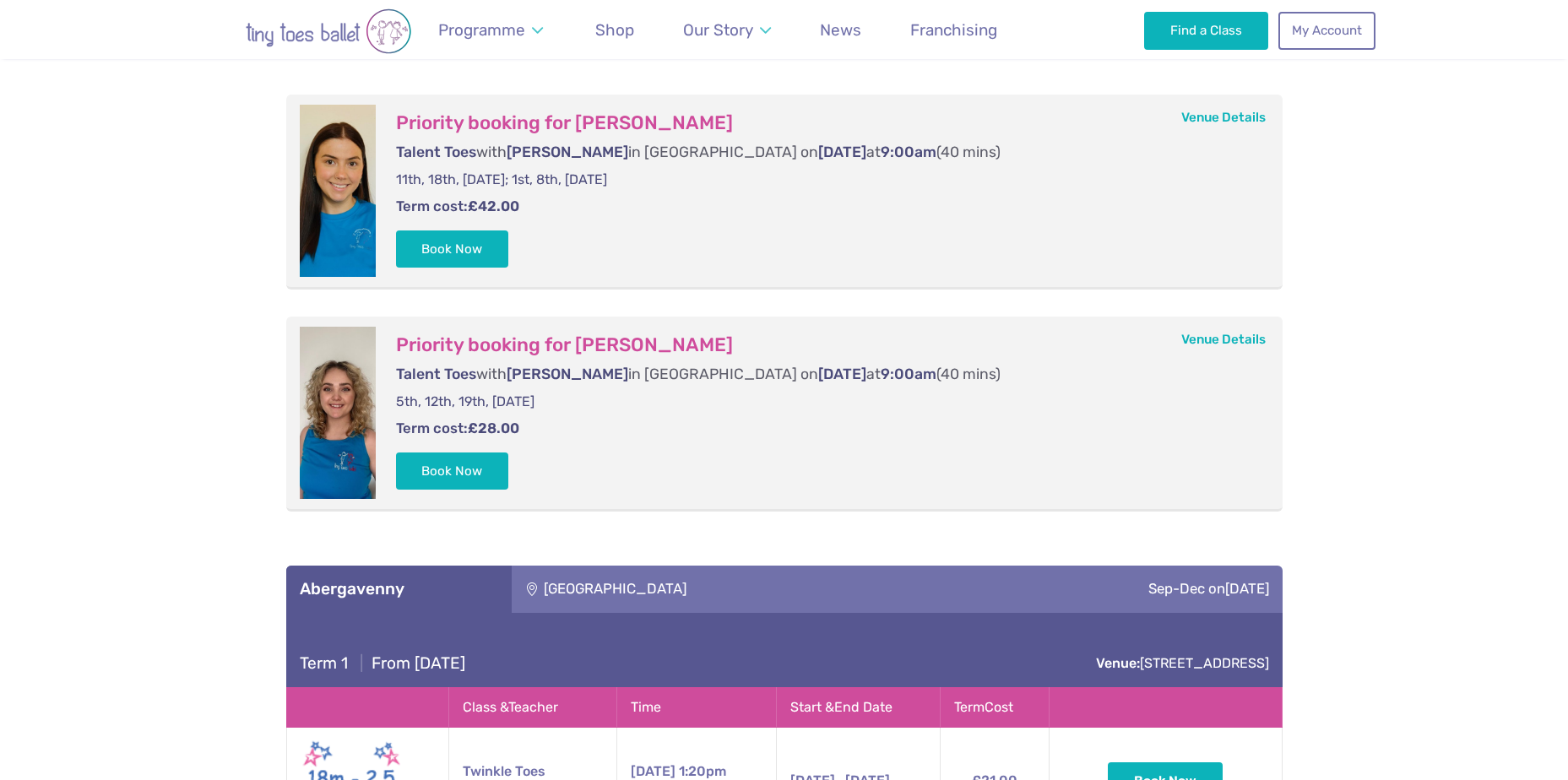
scroll to position [816, 0]
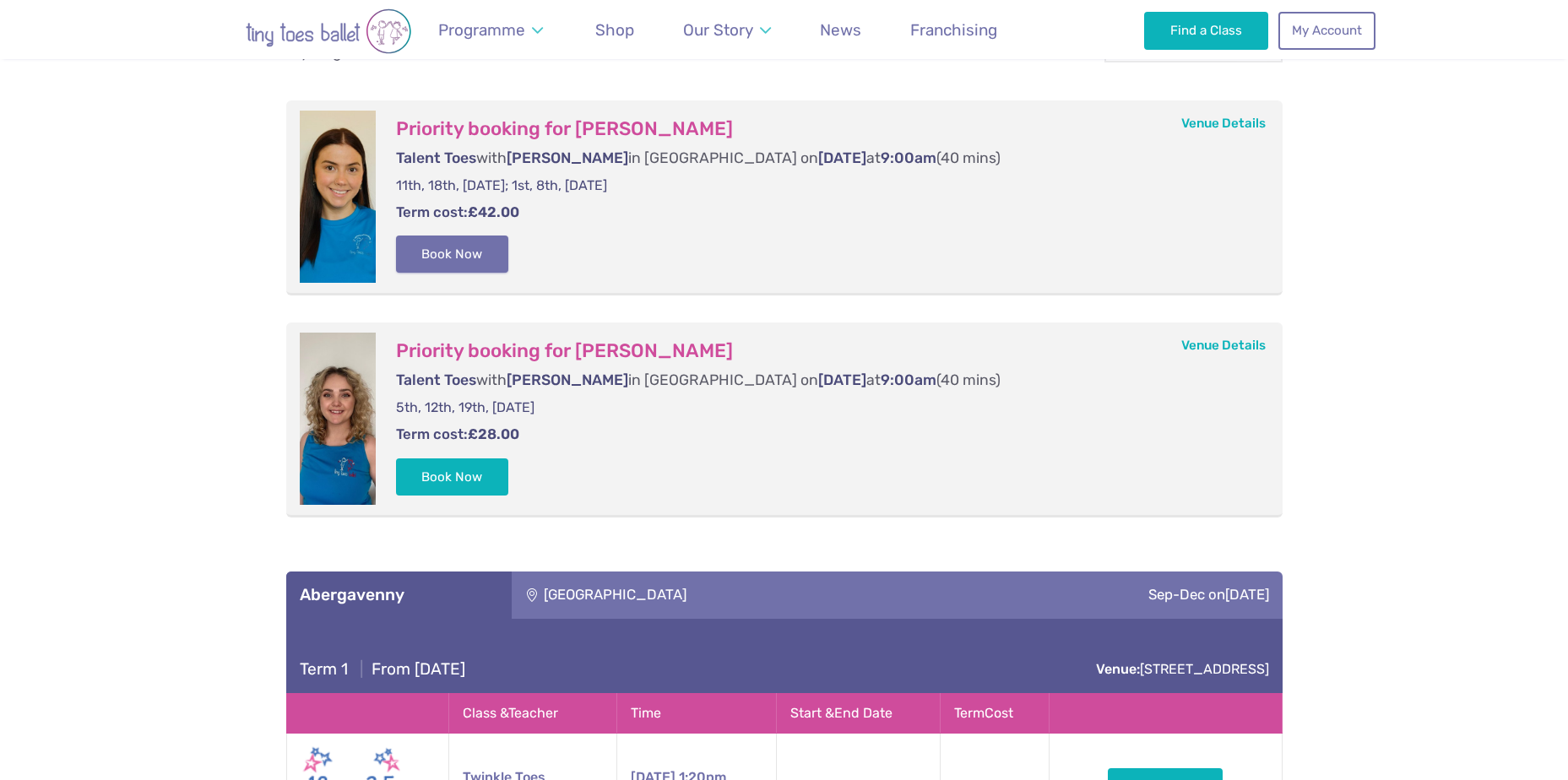
click at [478, 259] on button "Book Now" at bounding box center [452, 254] width 113 height 37
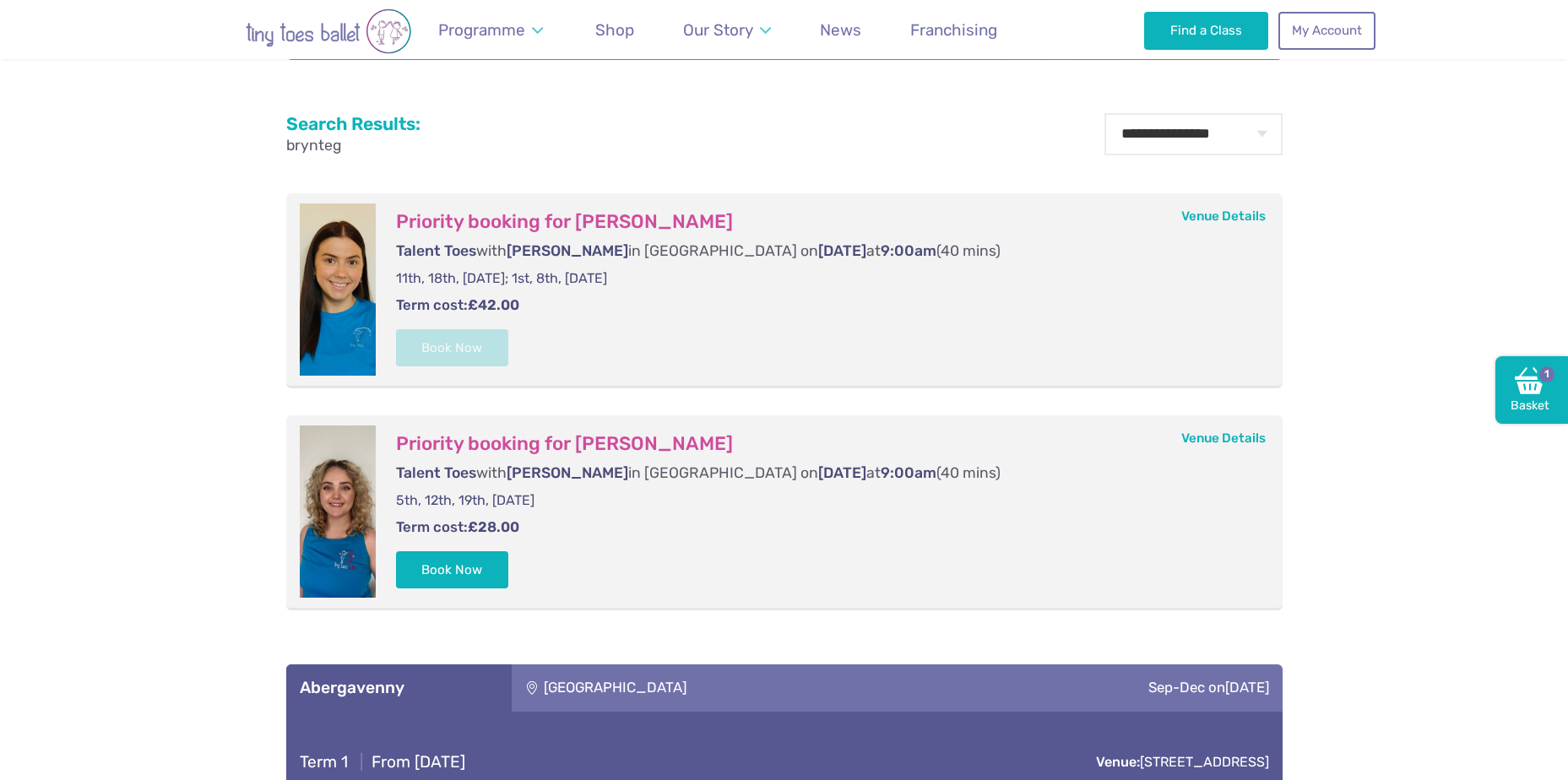
scroll to position [648, 0]
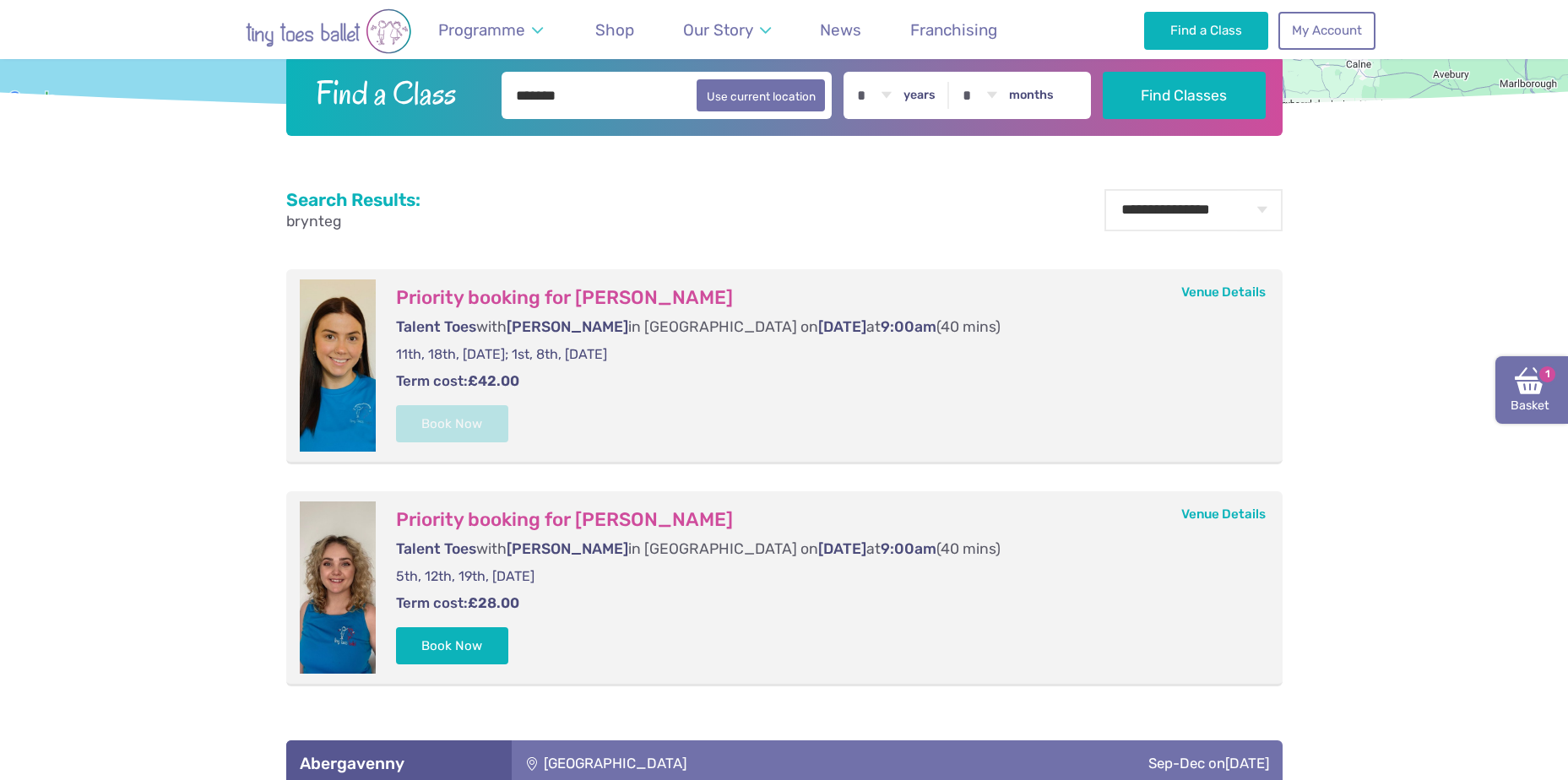
click at [1526, 393] on img at bounding box center [1529, 380] width 30 height 30
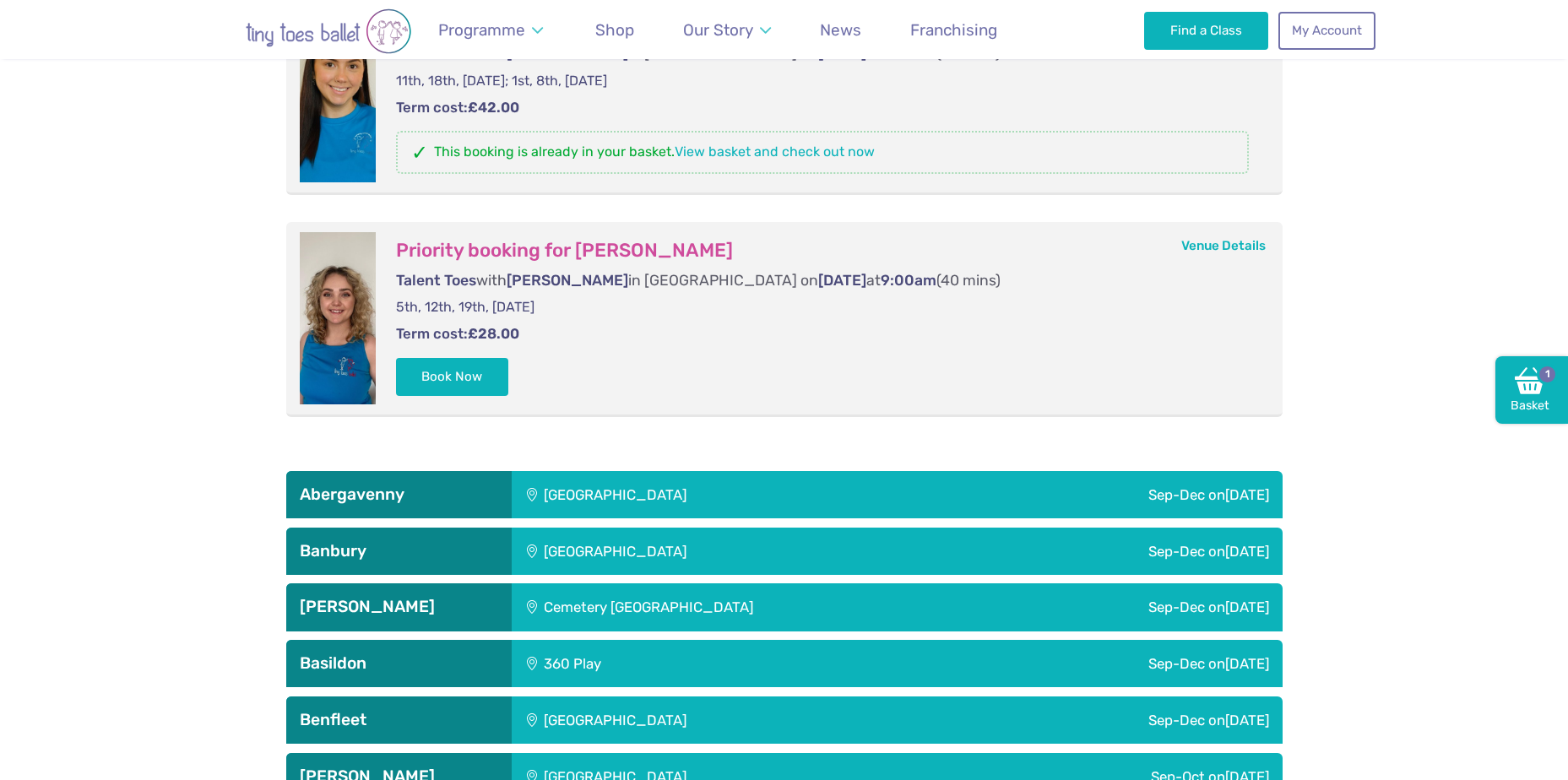
scroll to position [1069, 0]
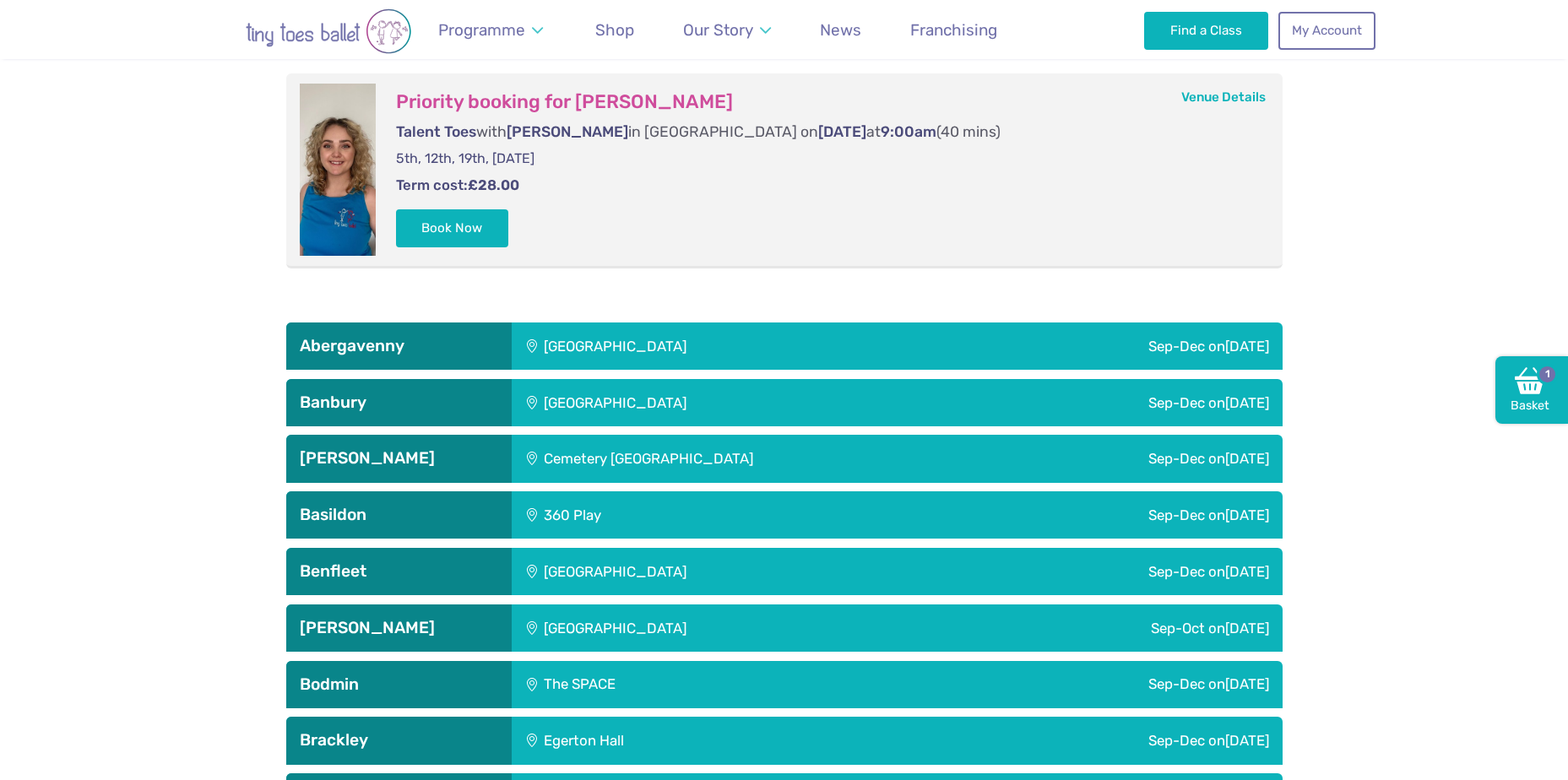
click at [468, 338] on h3 "Abergavenny" at bounding box center [399, 346] width 198 height 21
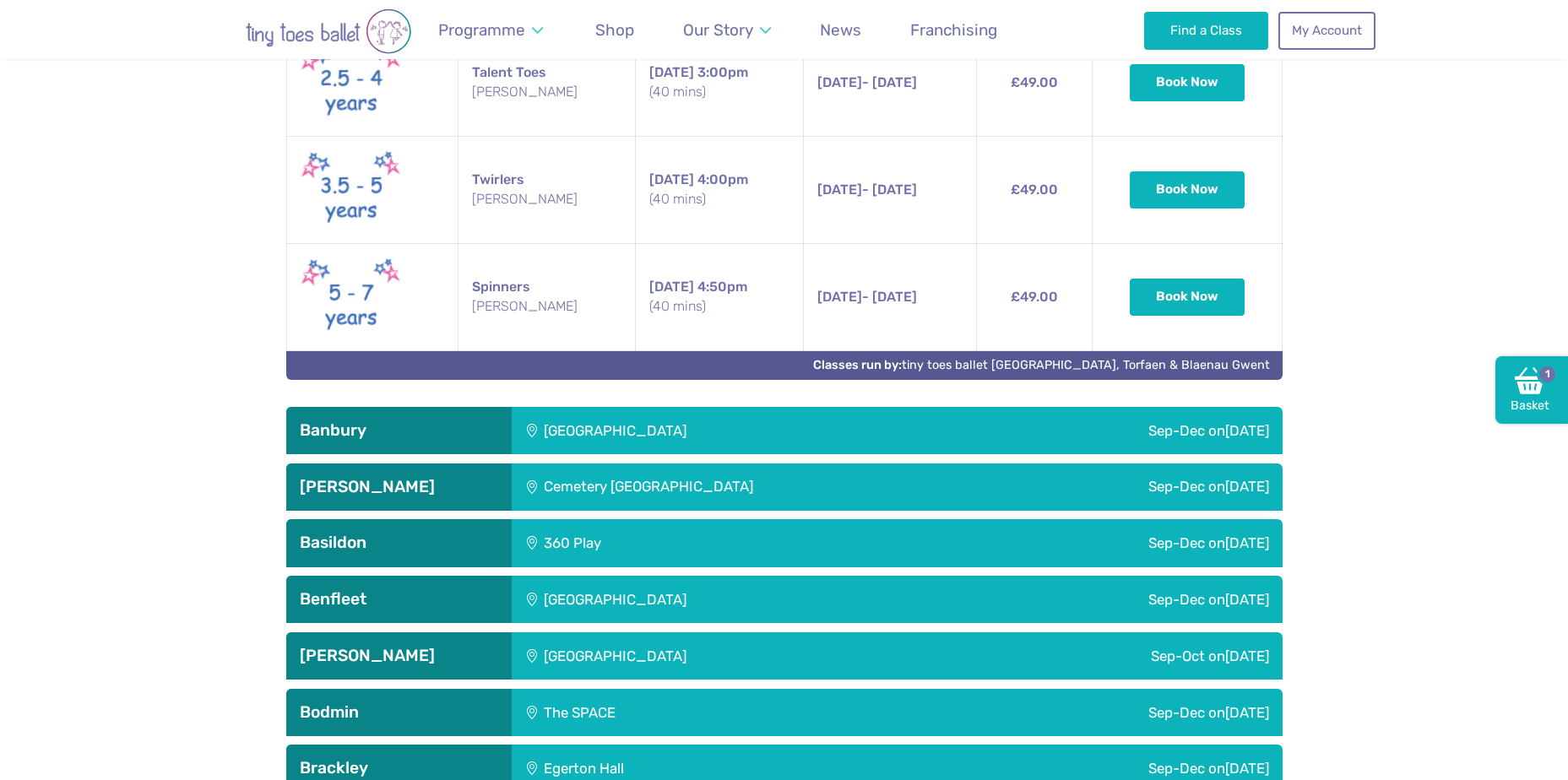
scroll to position [2420, 0]
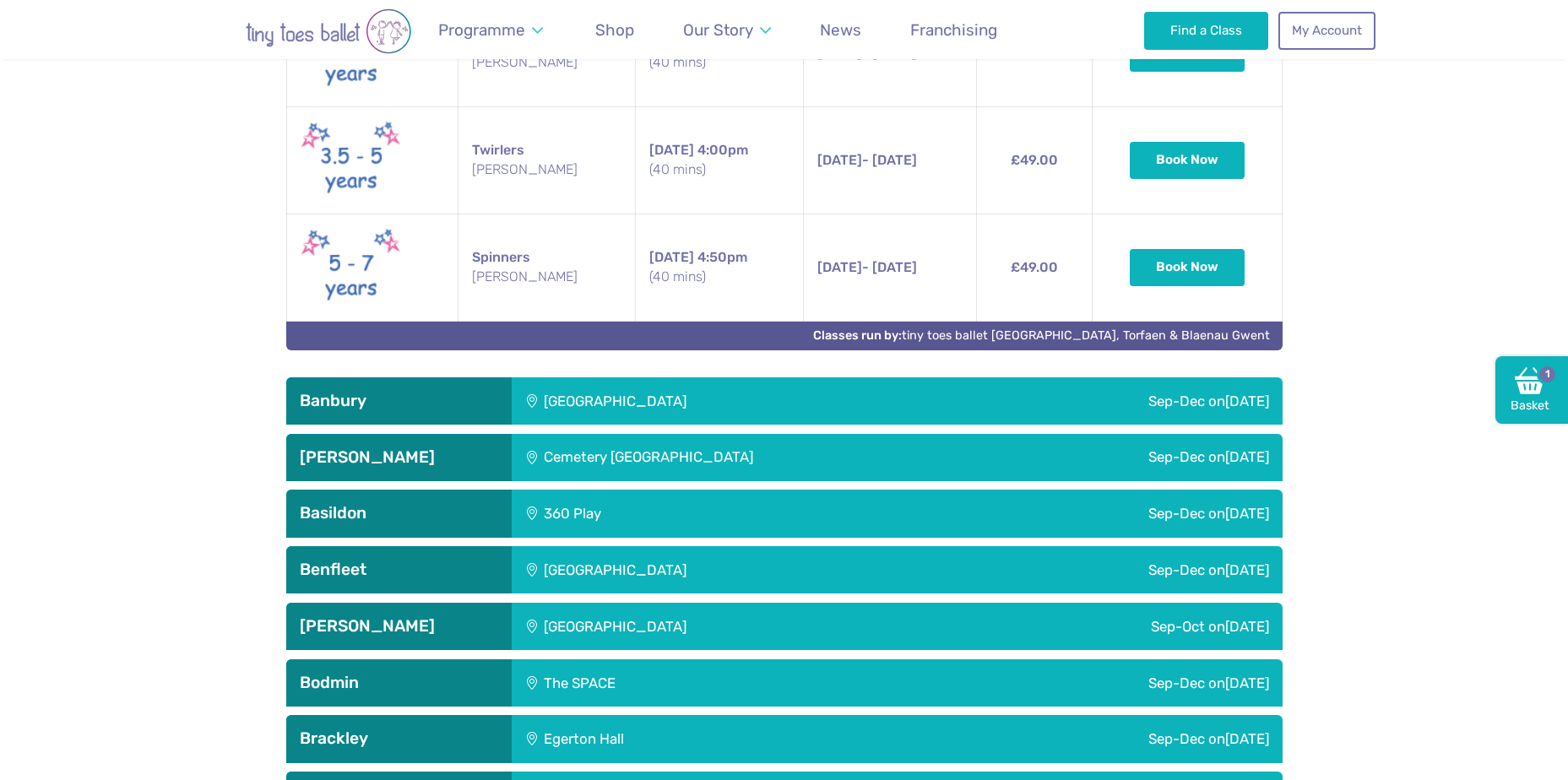
click at [472, 402] on h3 "Banbury" at bounding box center [399, 401] width 198 height 21
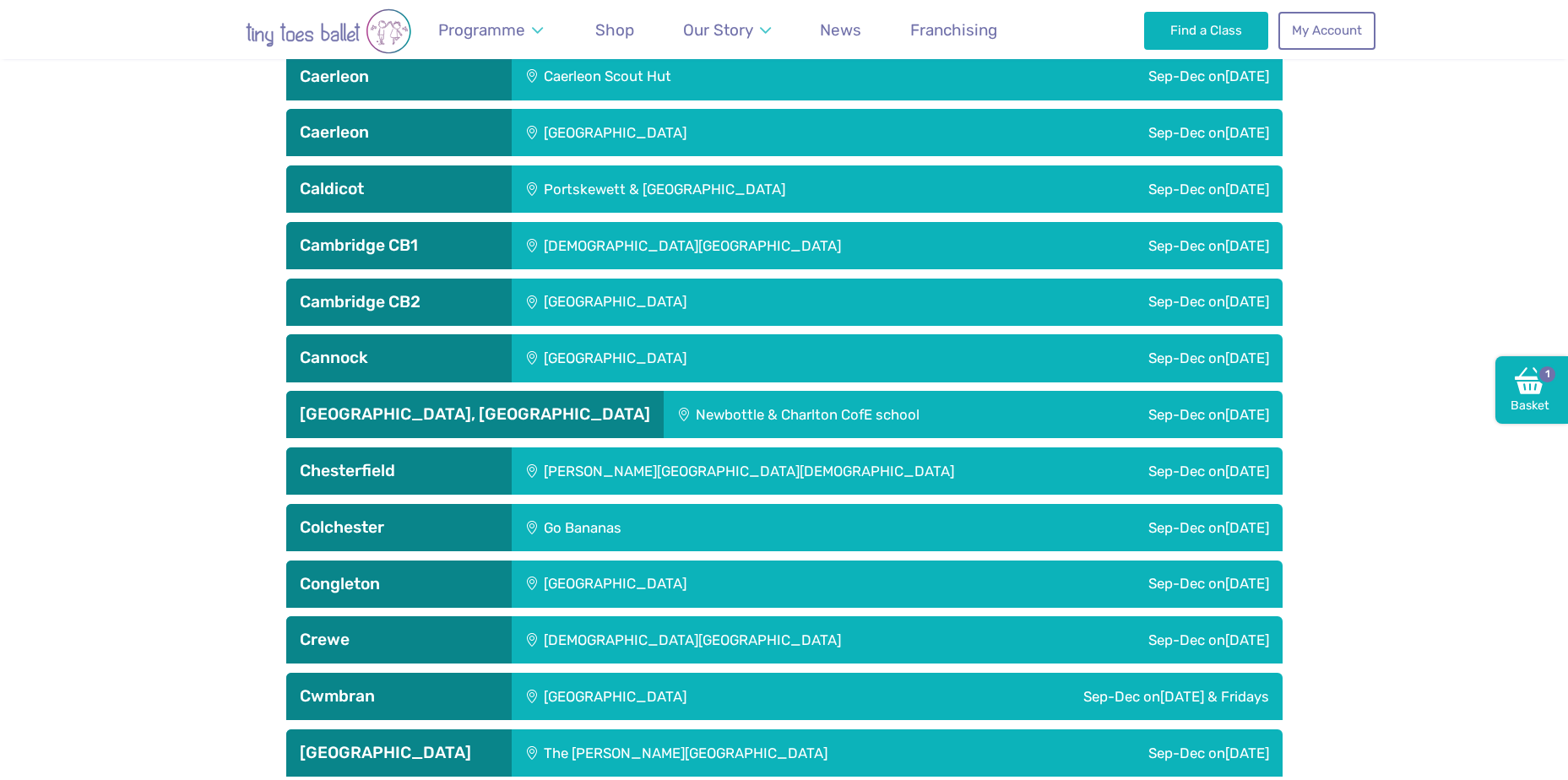
scroll to position [4109, 0]
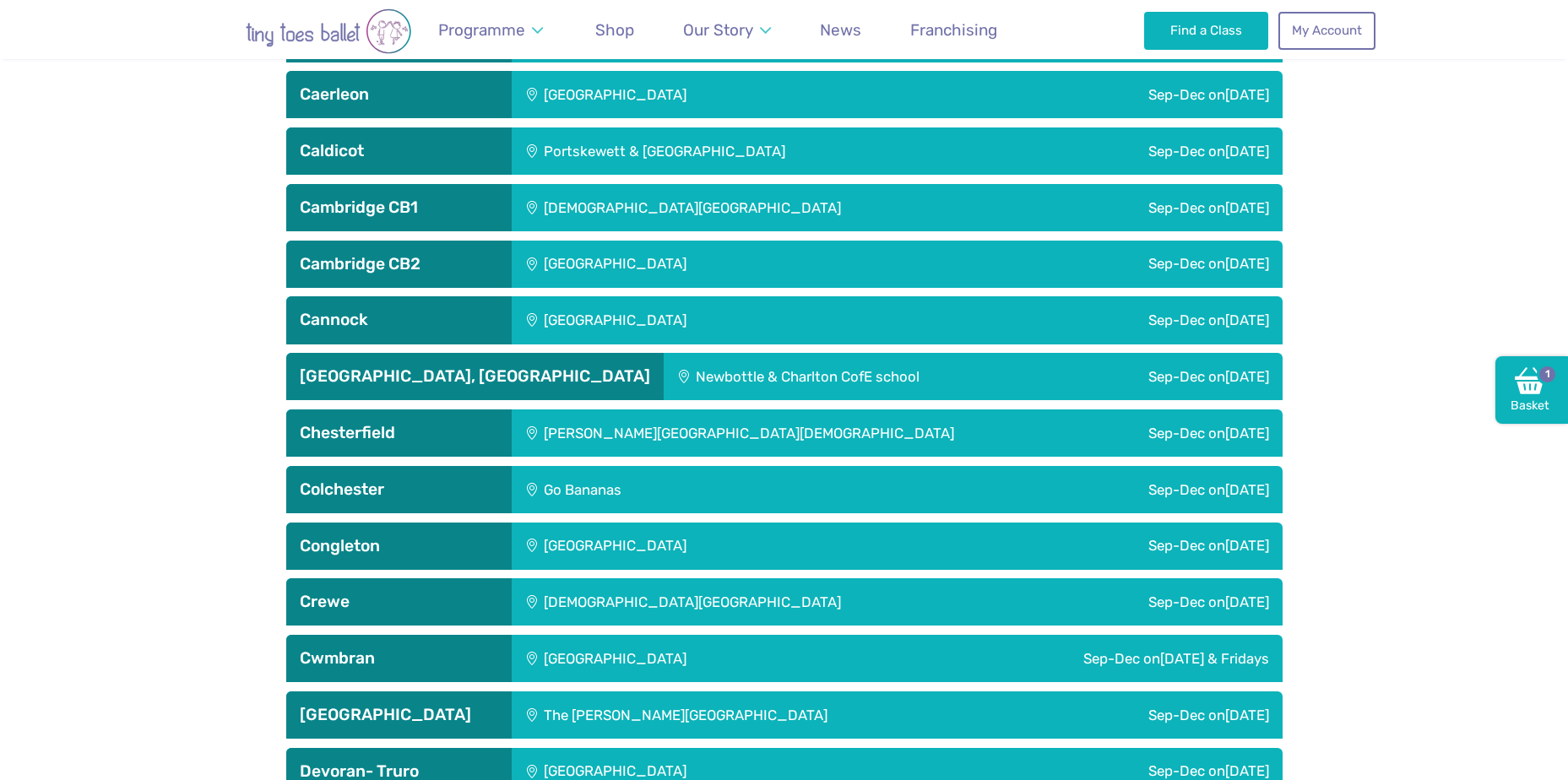
click at [433, 494] on h3 "Colchester" at bounding box center [399, 489] width 198 height 21
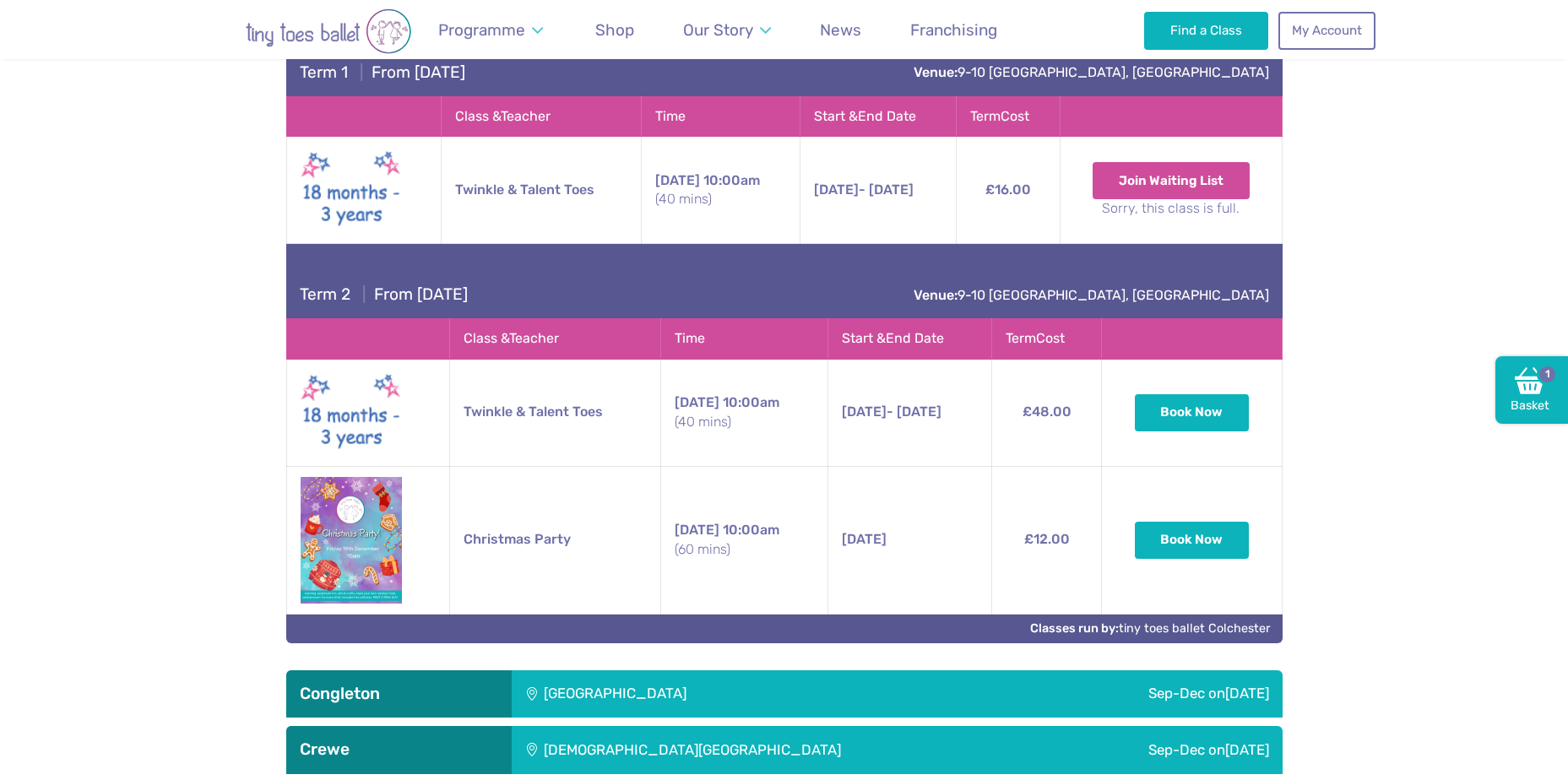
scroll to position [4614, 0]
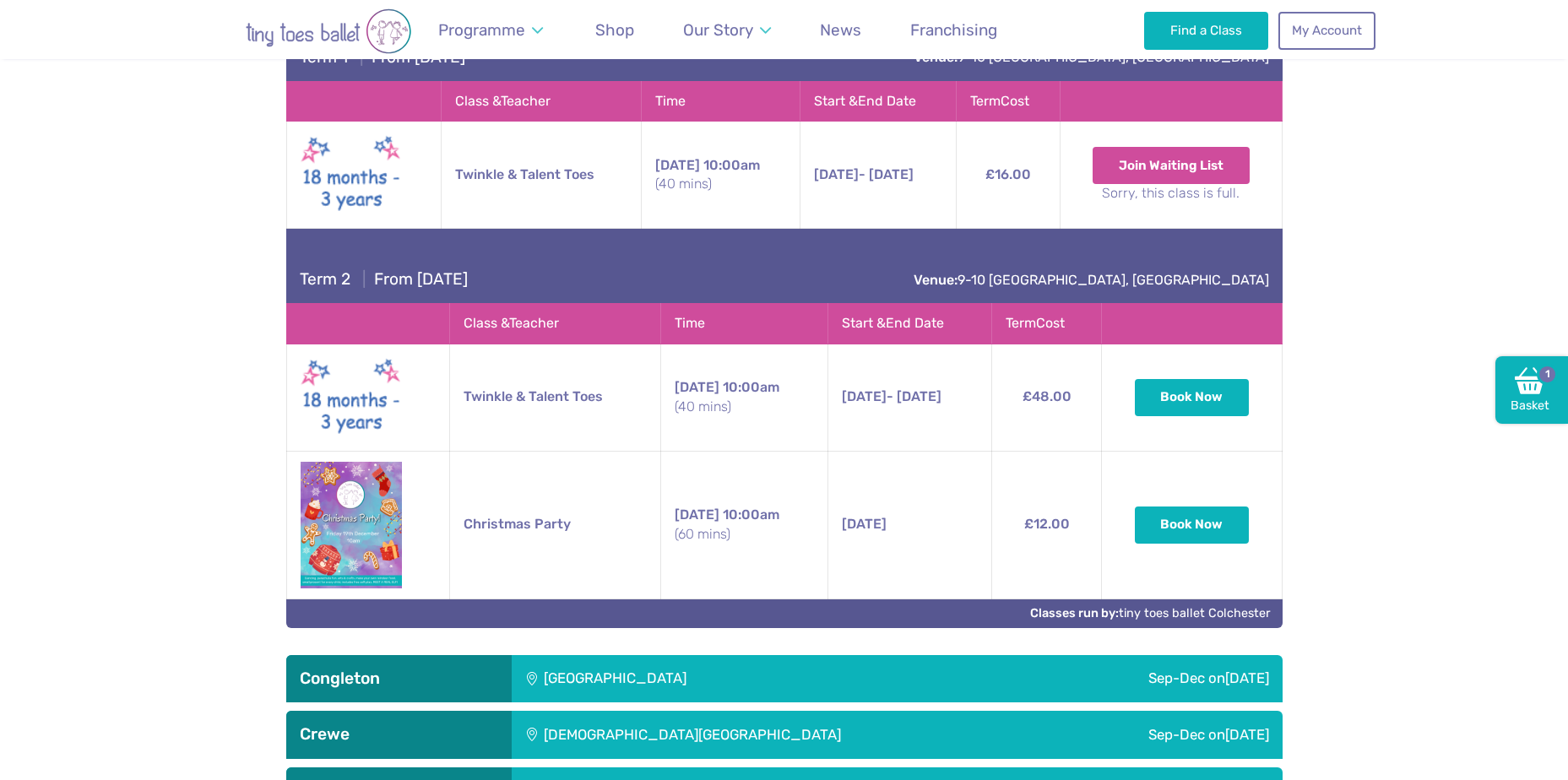
click at [385, 545] on img at bounding box center [351, 524] width 101 height 126
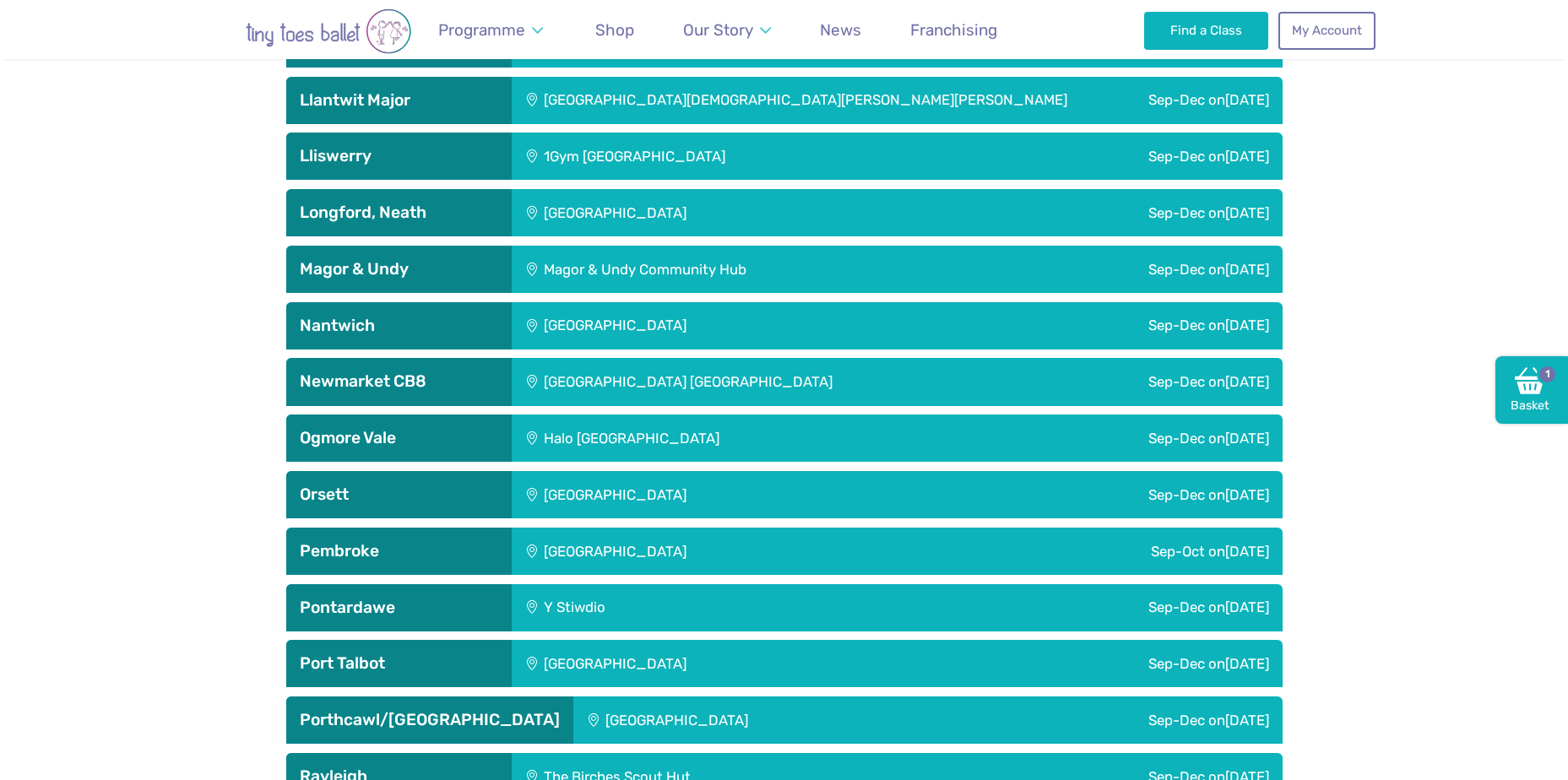
scroll to position [6809, 0]
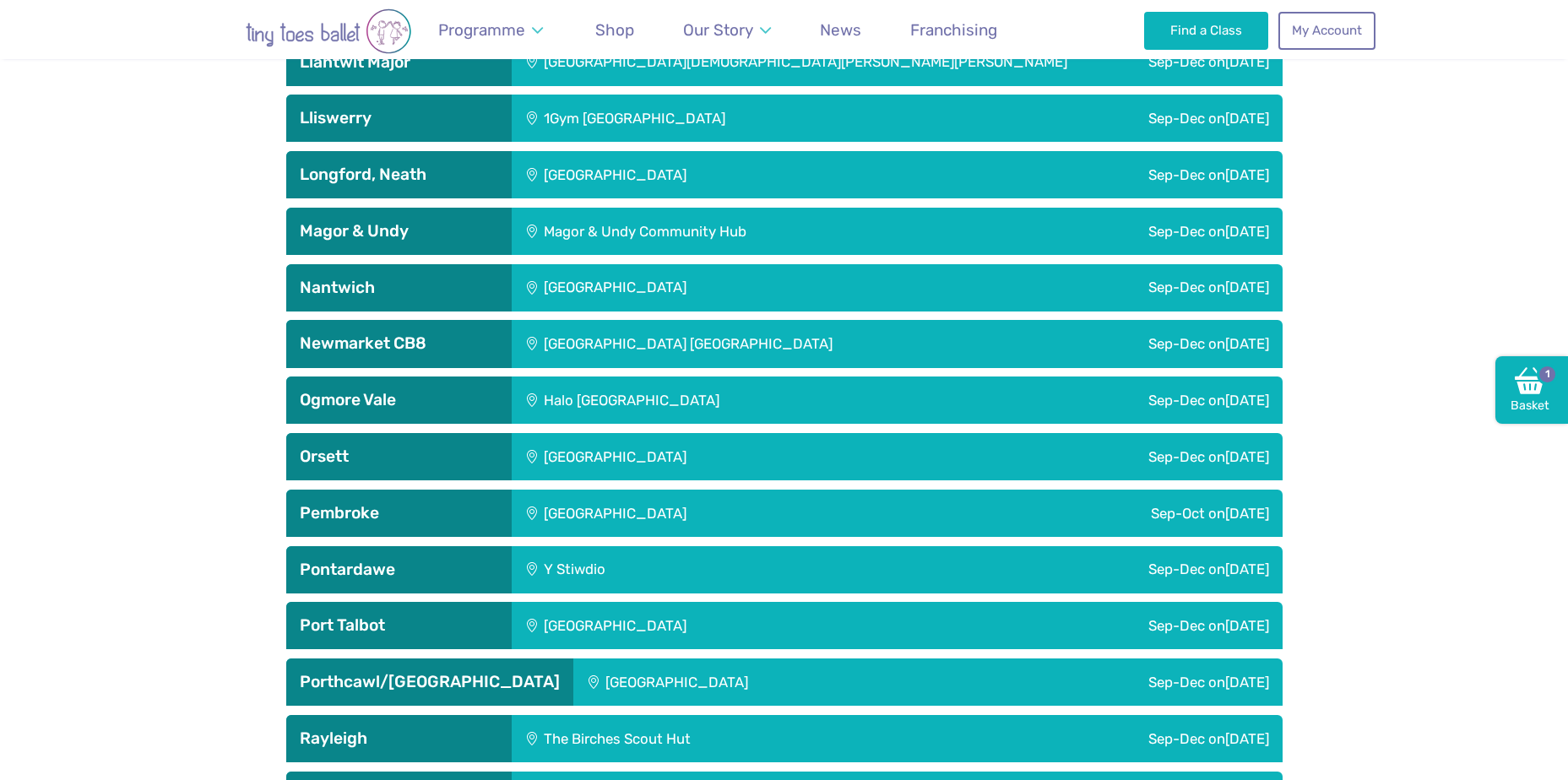
click at [672, 414] on div "Halo [GEOGRAPHIC_DATA]" at bounding box center [743, 400] width 463 height 47
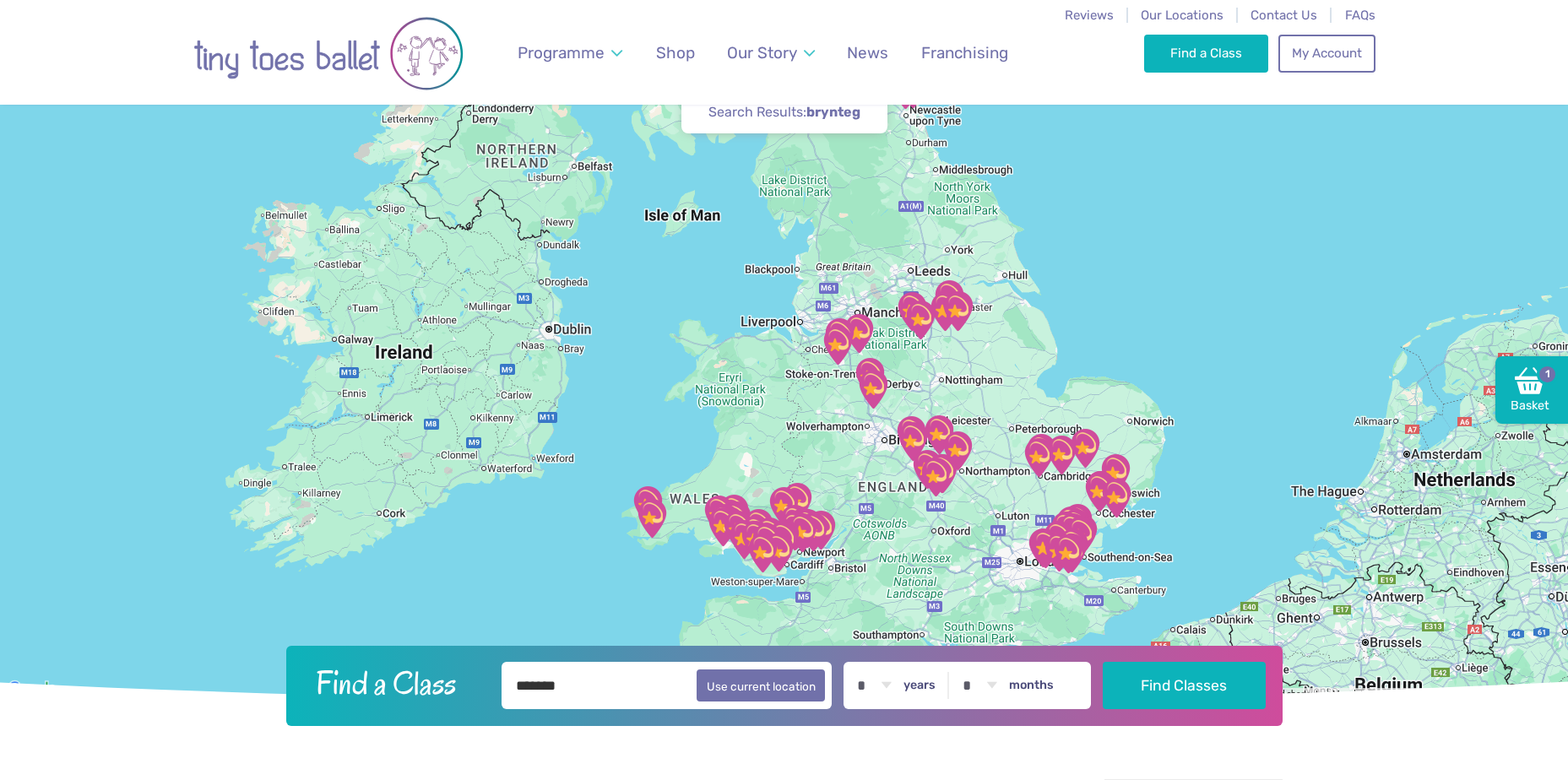
scroll to position [0, 0]
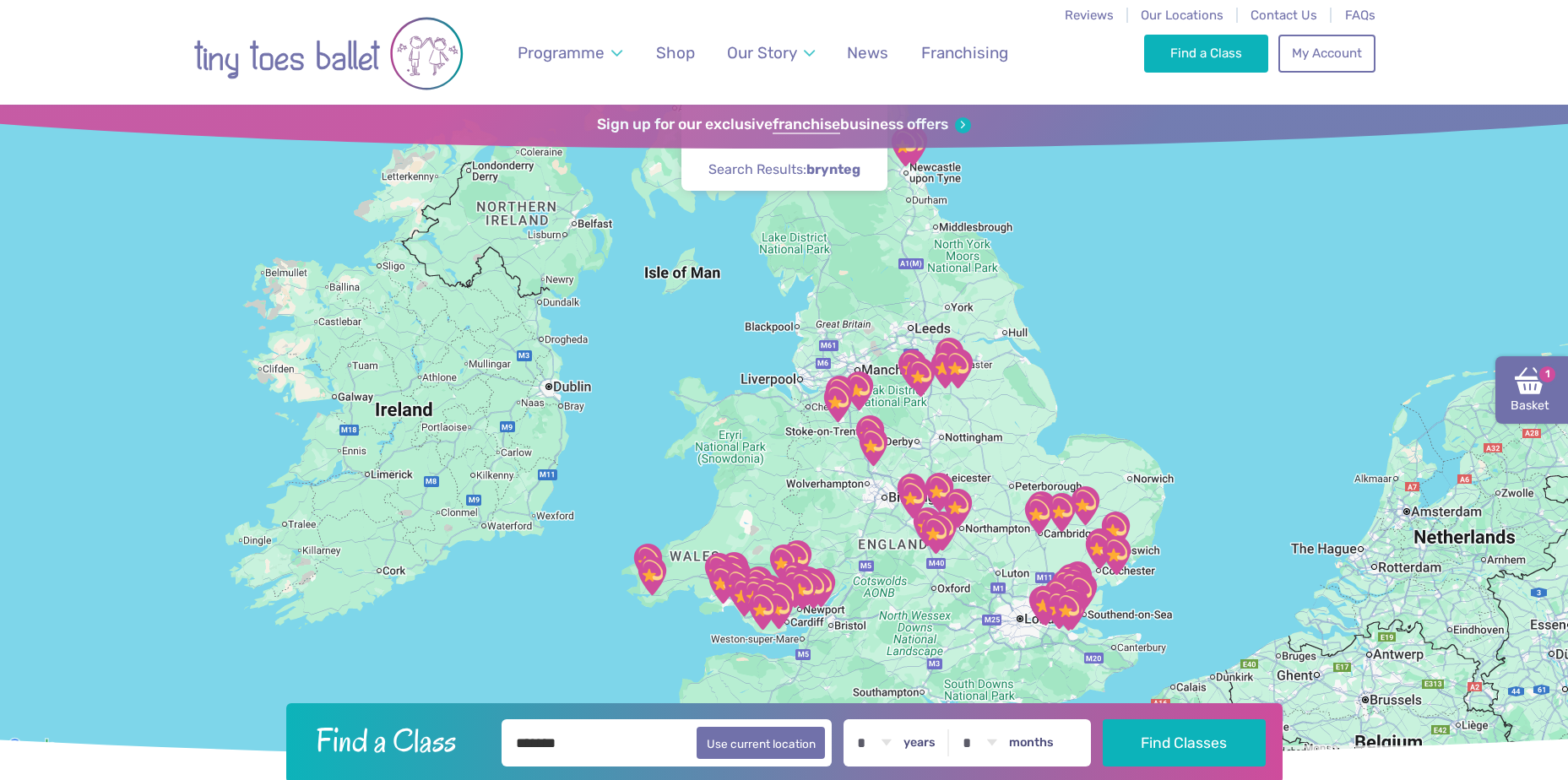
click at [1543, 395] on img at bounding box center [1529, 380] width 30 height 30
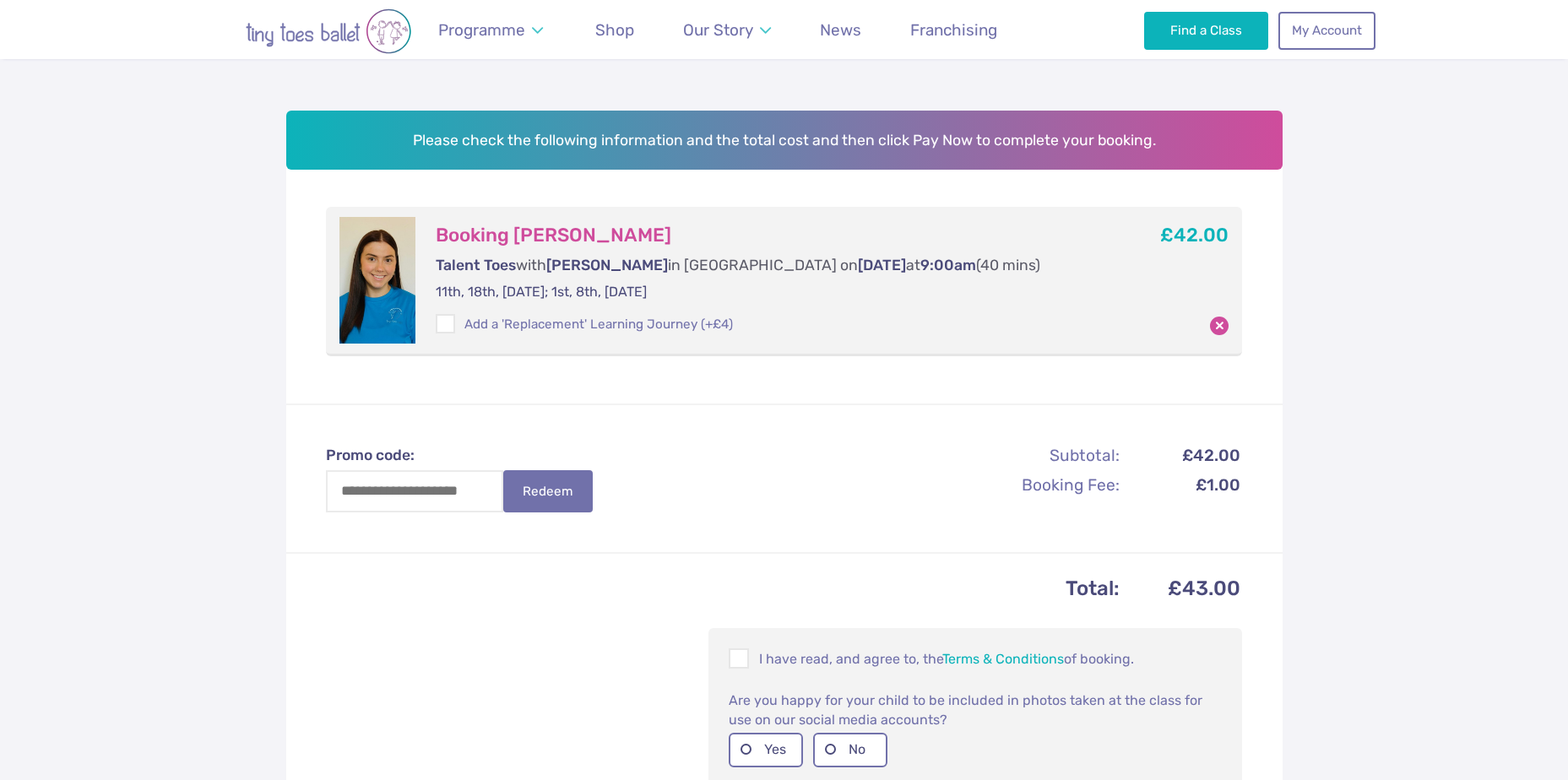
scroll to position [253, 0]
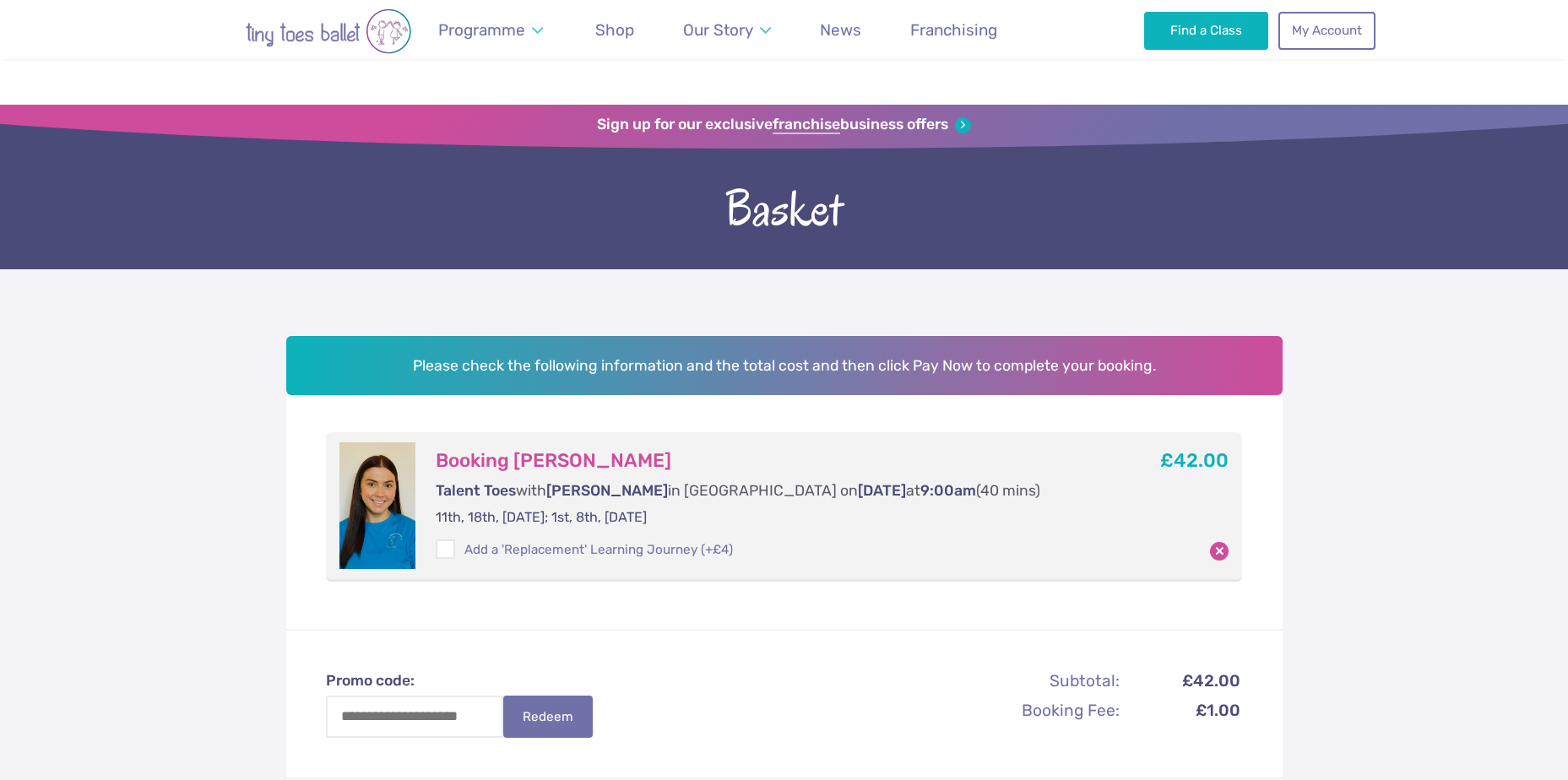
scroll to position [253, 0]
